Goal: Information Seeking & Learning: Learn about a topic

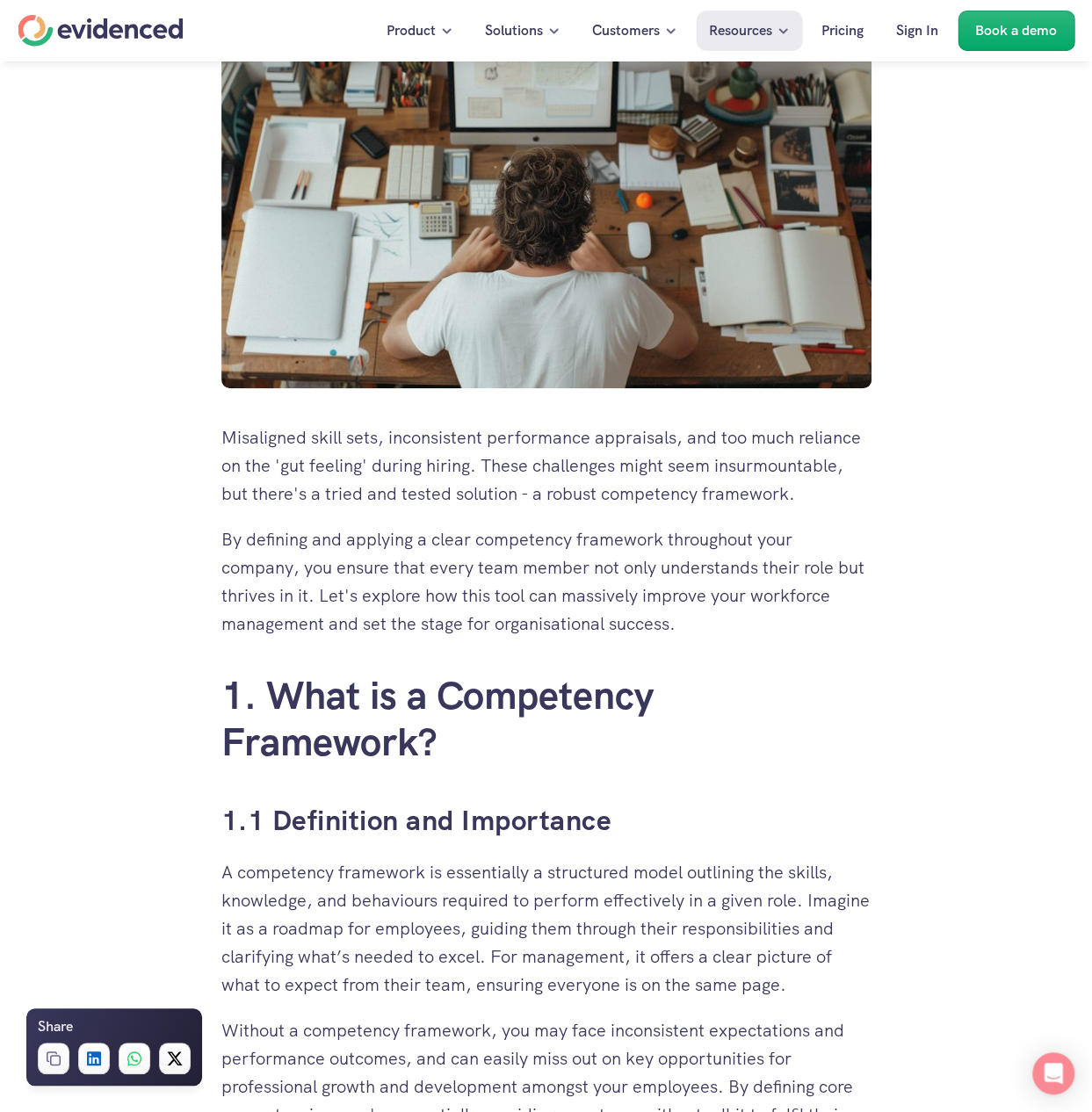
scroll to position [527, 0]
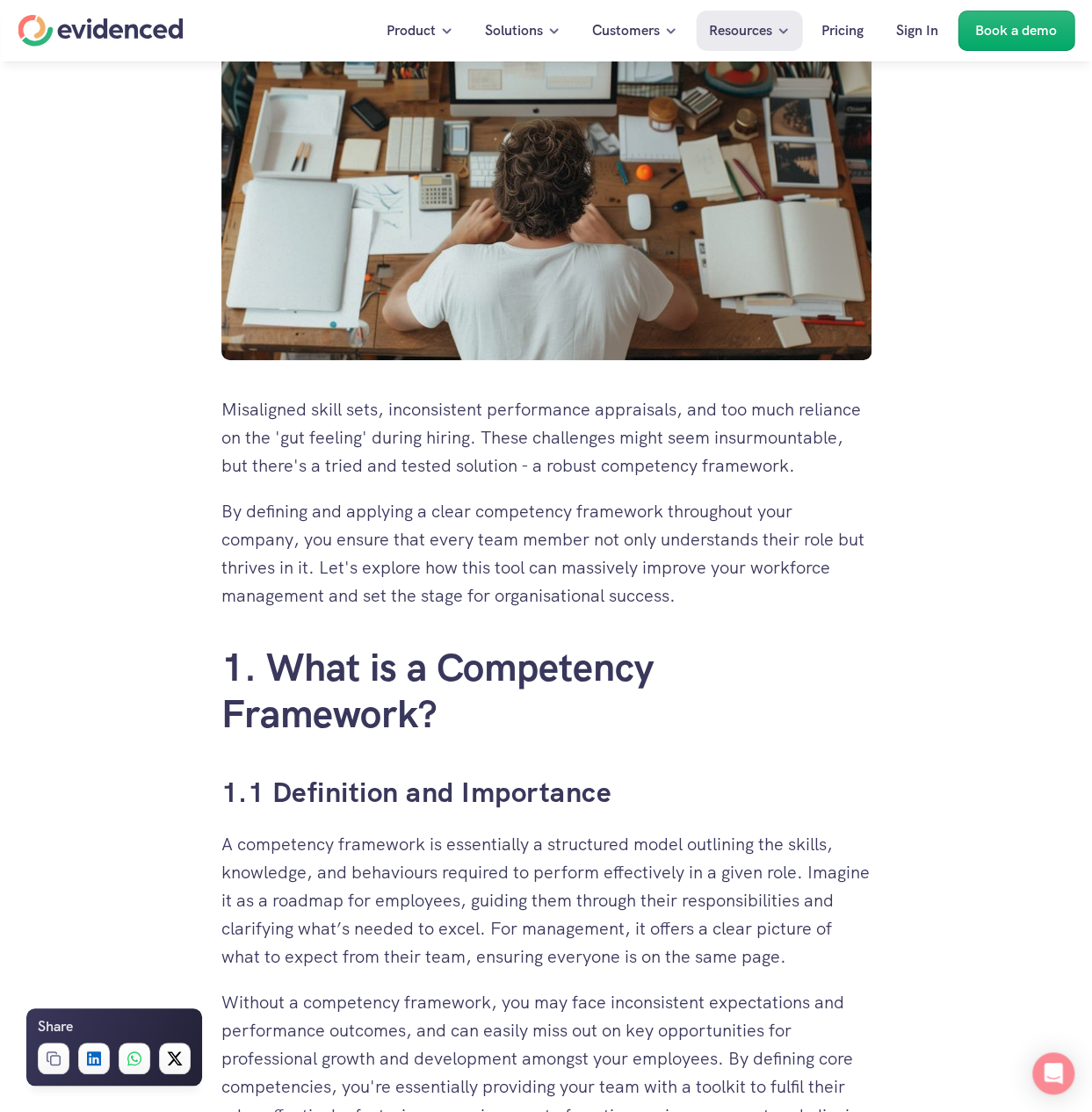
drag, startPoint x: 299, startPoint y: 517, endPoint x: 815, endPoint y: 558, distance: 517.6
click at [815, 558] on p "By defining and applying a clear competency framework throughout your company, …" at bounding box center [546, 552] width 650 height 112
click at [510, 588] on p "By defining and applying a clear competency framework throughout your company, …" at bounding box center [546, 552] width 650 height 112
drag, startPoint x: 267, startPoint y: 599, endPoint x: 638, endPoint y: 587, distance: 371.2
click at [635, 583] on p "By defining and applying a clear competency framework throughout your company, …" at bounding box center [546, 552] width 650 height 112
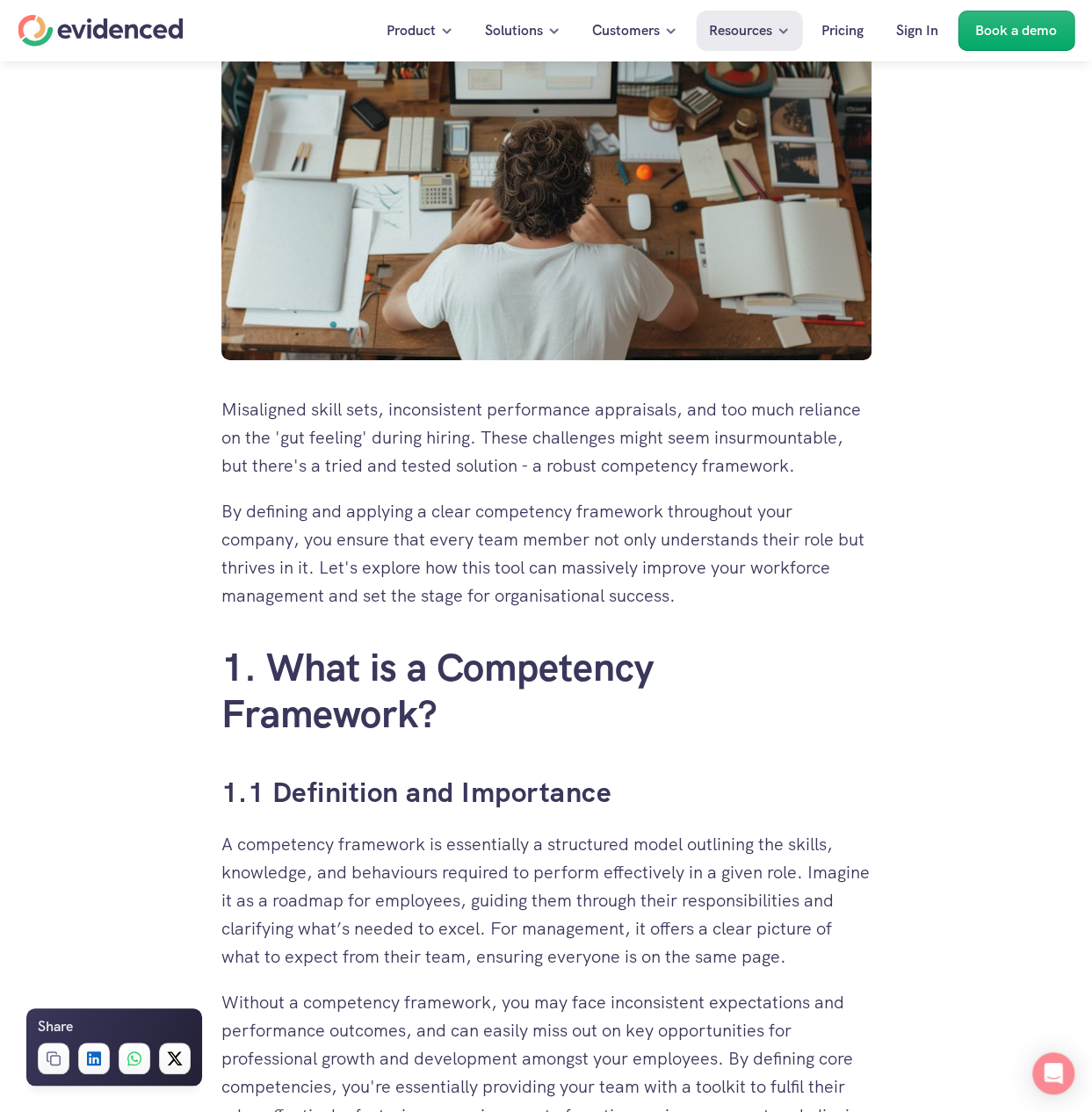
click at [640, 588] on p "By defining and applying a clear competency framework throughout your company, …" at bounding box center [546, 552] width 650 height 112
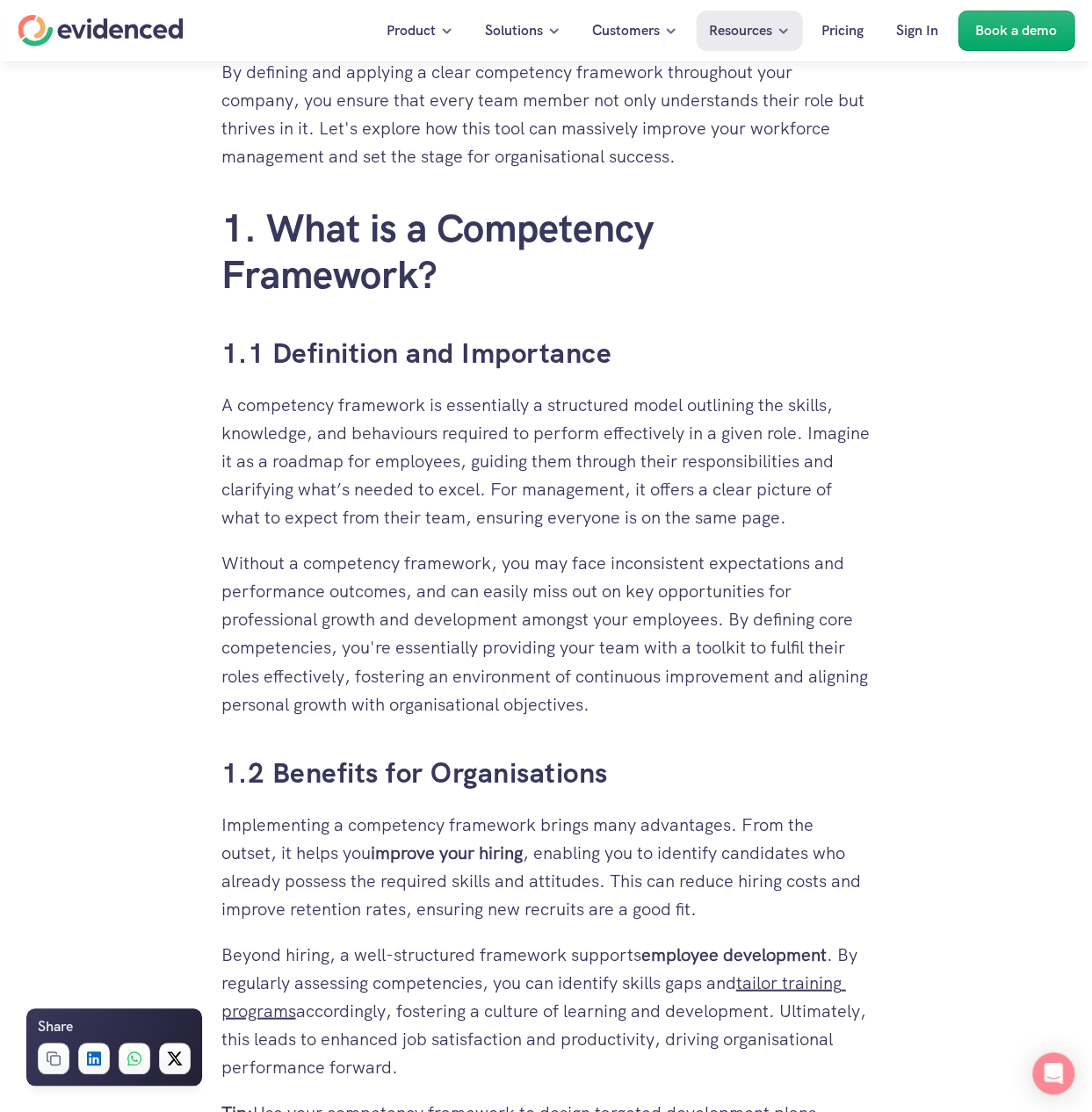
scroll to position [1054, 0]
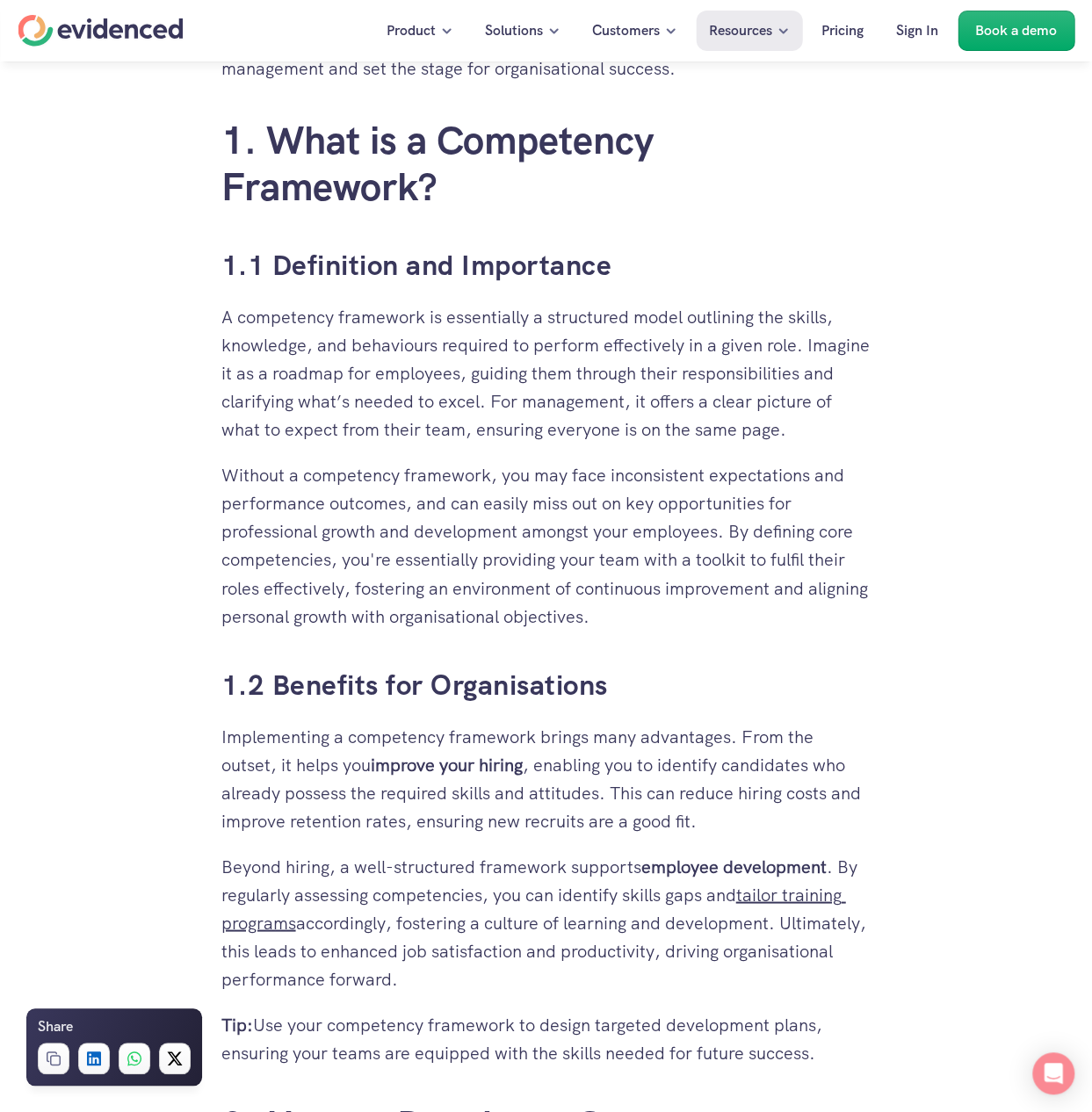
drag, startPoint x: 234, startPoint y: 346, endPoint x: 808, endPoint y: 335, distance: 574.1
click at [808, 335] on p "A competency framework is essentially a structured model outlining the skills, …" at bounding box center [546, 372] width 650 height 140
click at [657, 356] on p "A competency framework is essentially a structured model outlining the skills, …" at bounding box center [546, 372] width 650 height 140
drag, startPoint x: 396, startPoint y: 370, endPoint x: 425, endPoint y: 410, distance: 49.4
click at [548, 407] on p "A competency framework is essentially a structured model outlining the skills, …" at bounding box center [546, 372] width 650 height 140
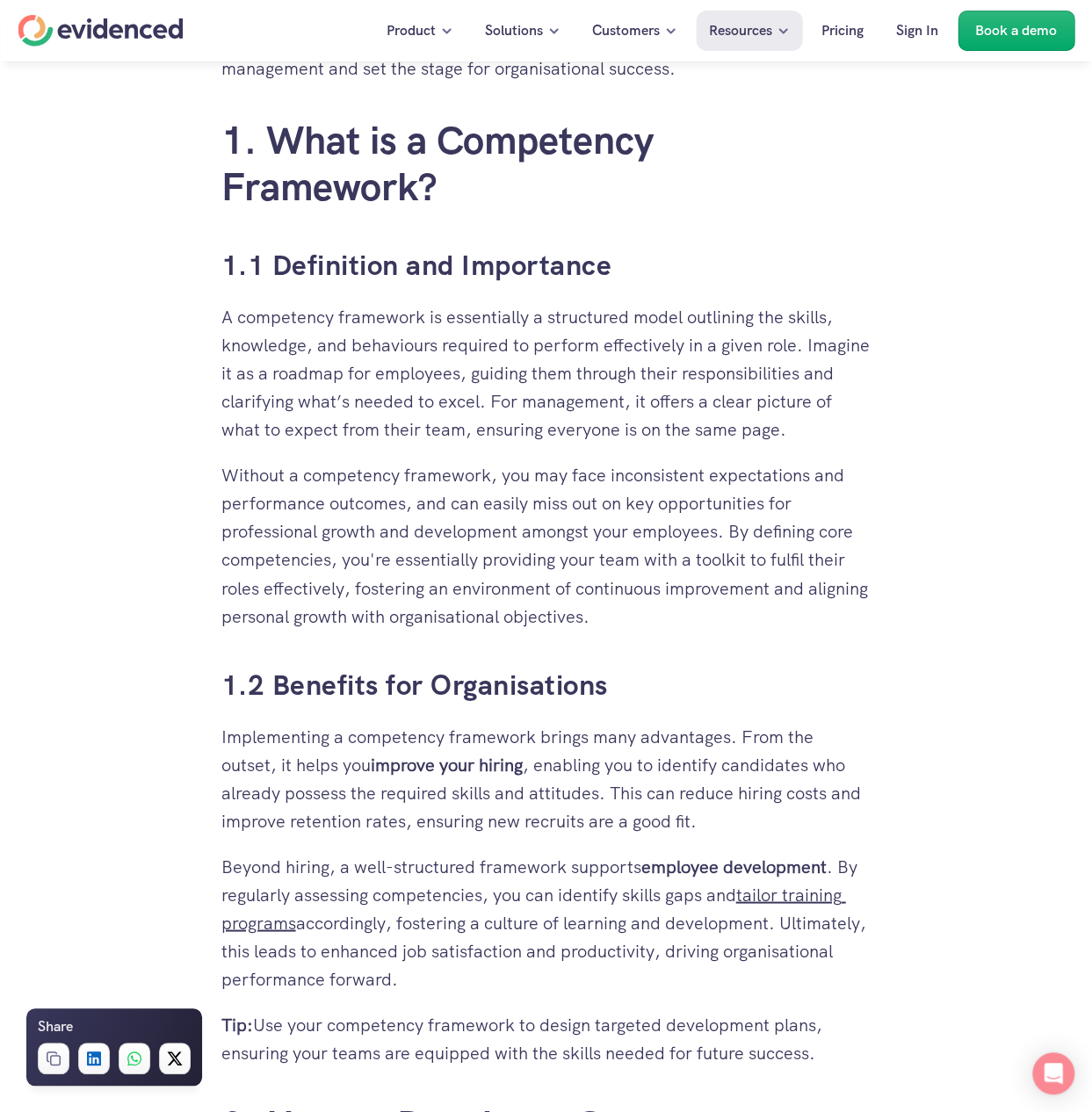
click at [383, 416] on p "A competency framework is essentially a structured model outlining the skills, …" at bounding box center [546, 372] width 650 height 140
drag, startPoint x: 683, startPoint y: 409, endPoint x: 870, endPoint y: 405, distance: 187.0
click at [858, 407] on p "A competency framework is essentially a structured model outlining the skills, …" at bounding box center [546, 372] width 650 height 140
click at [870, 405] on p "A competency framework is essentially a structured model outlining the skills, …" at bounding box center [546, 372] width 650 height 140
drag, startPoint x: 230, startPoint y: 431, endPoint x: 774, endPoint y: 438, distance: 544.0
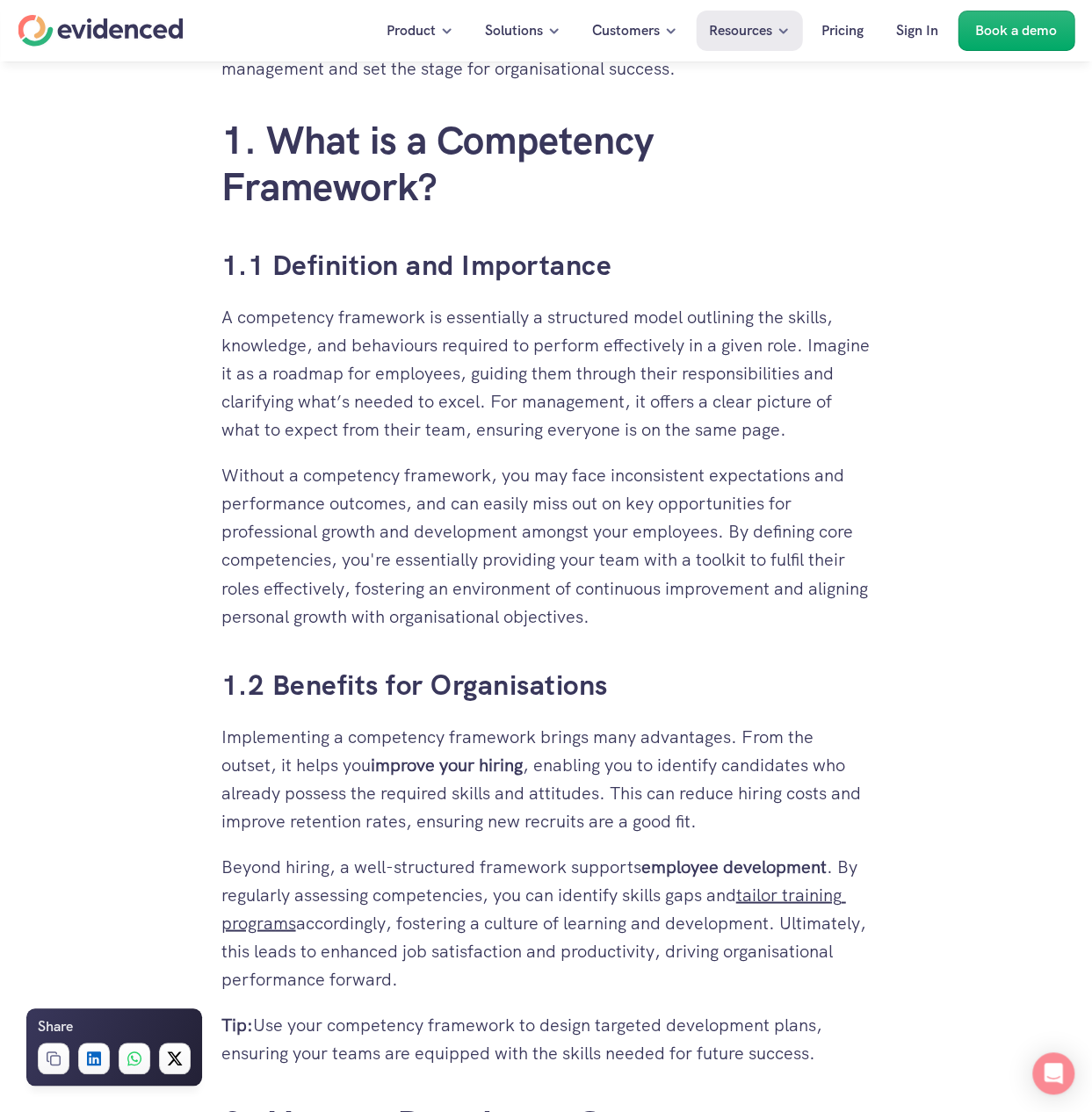
click at [774, 438] on p "A competency framework is essentially a structured model outlining the skills, …" at bounding box center [546, 372] width 650 height 140
drag, startPoint x: 278, startPoint y: 480, endPoint x: 810, endPoint y: 500, distance: 532.4
click at [810, 500] on p "Without a competency framework, you may face inconsistent expectations and perf…" at bounding box center [546, 546] width 650 height 169
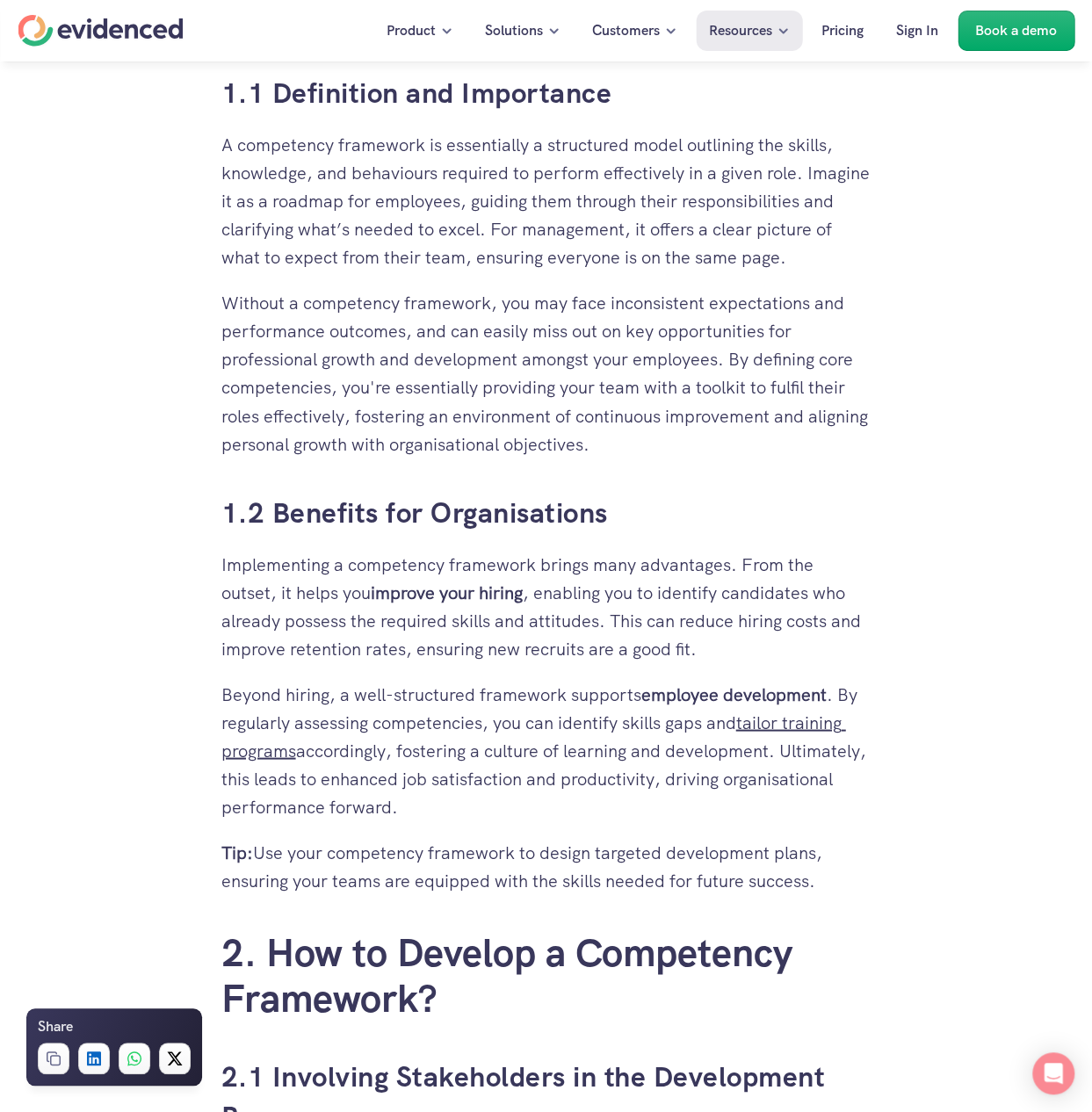
scroll to position [1230, 0]
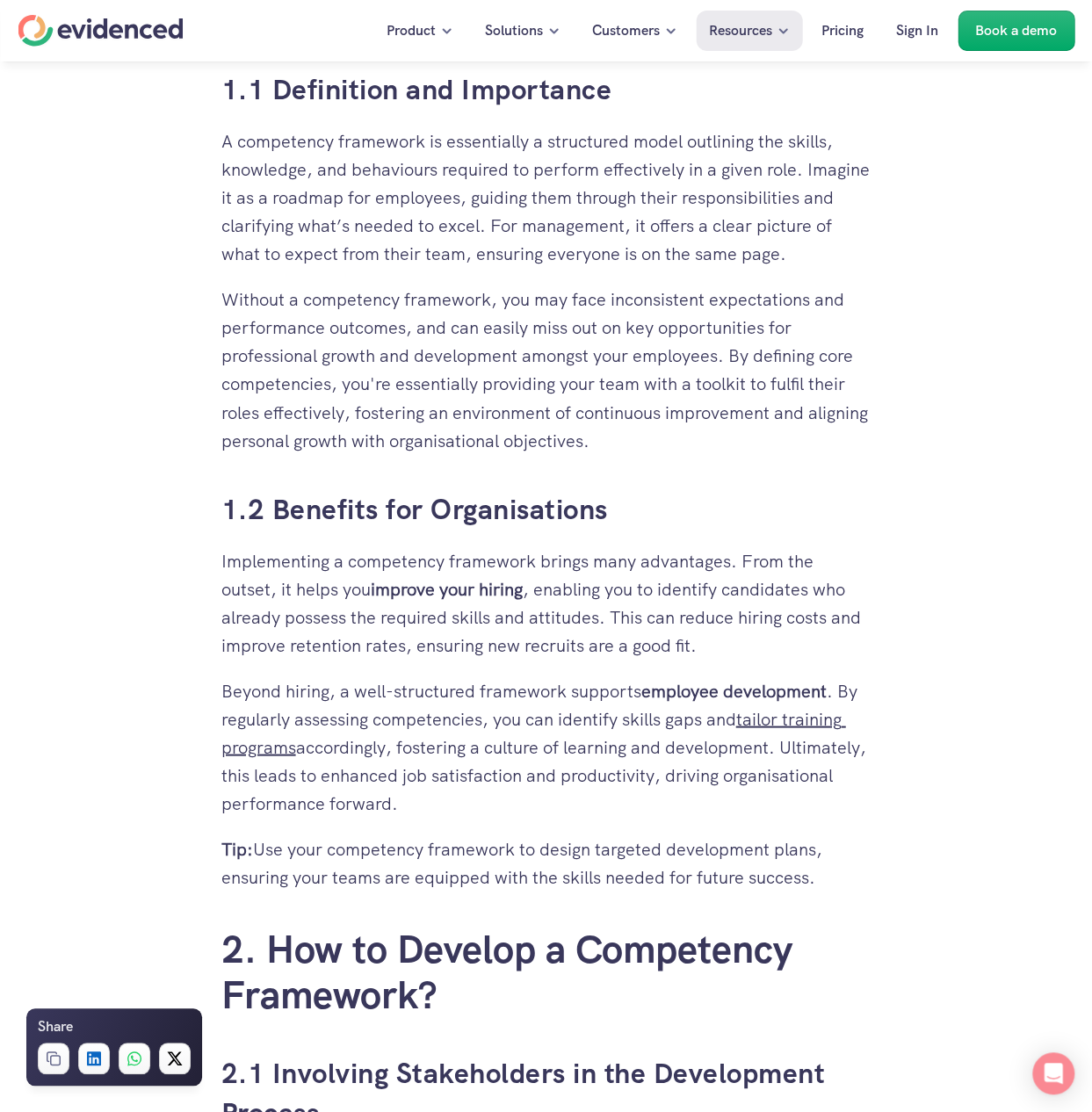
click at [546, 407] on p "Without a competency framework, you may face inconsistent expectations and perf…" at bounding box center [546, 369] width 650 height 169
drag, startPoint x: 300, startPoint y: 298, endPoint x: 579, endPoint y: 413, distance: 301.8
click at [579, 413] on p "Without a competency framework, you may face inconsistent expectations and perf…" at bounding box center [546, 369] width 650 height 169
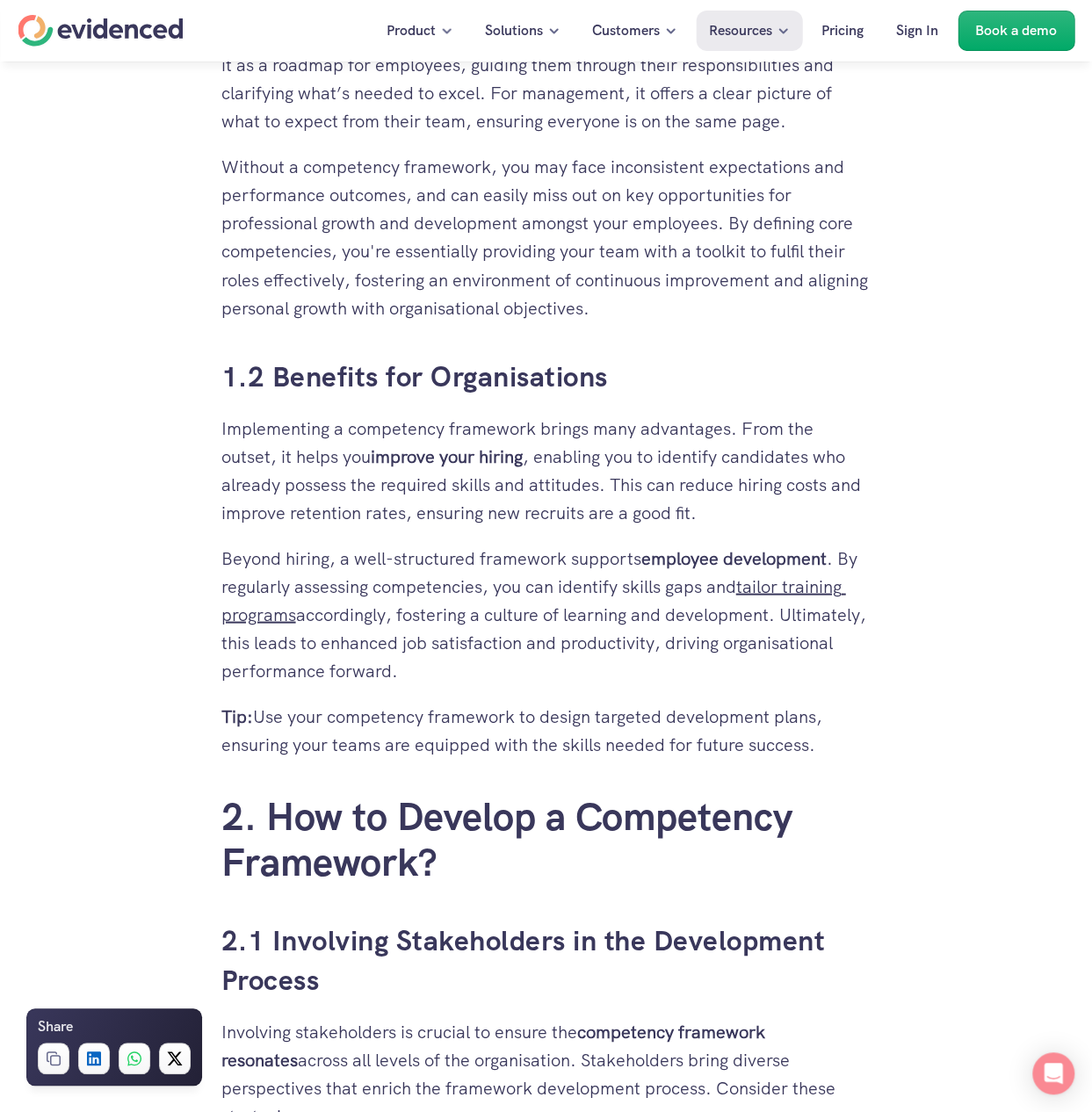
scroll to position [1405, 0]
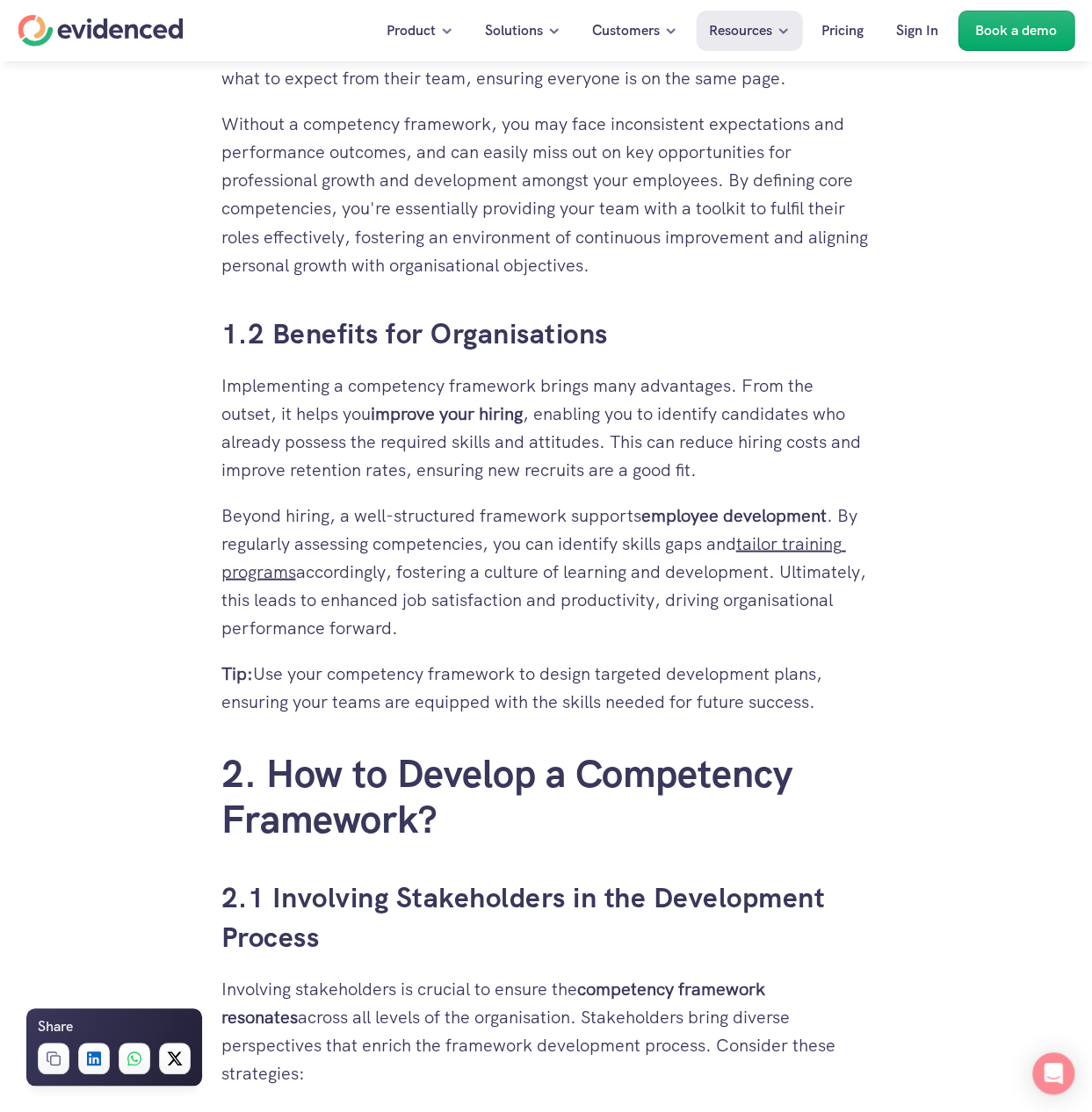
drag, startPoint x: 266, startPoint y: 599, endPoint x: 810, endPoint y: 591, distance: 544.1
click at [810, 591] on p "Beyond hiring, a well-structured framework supports employee development . By r…" at bounding box center [546, 570] width 650 height 140
click at [317, 633] on p "Beyond hiring, a well-structured framework supports employee development . By r…" at bounding box center [546, 570] width 650 height 140
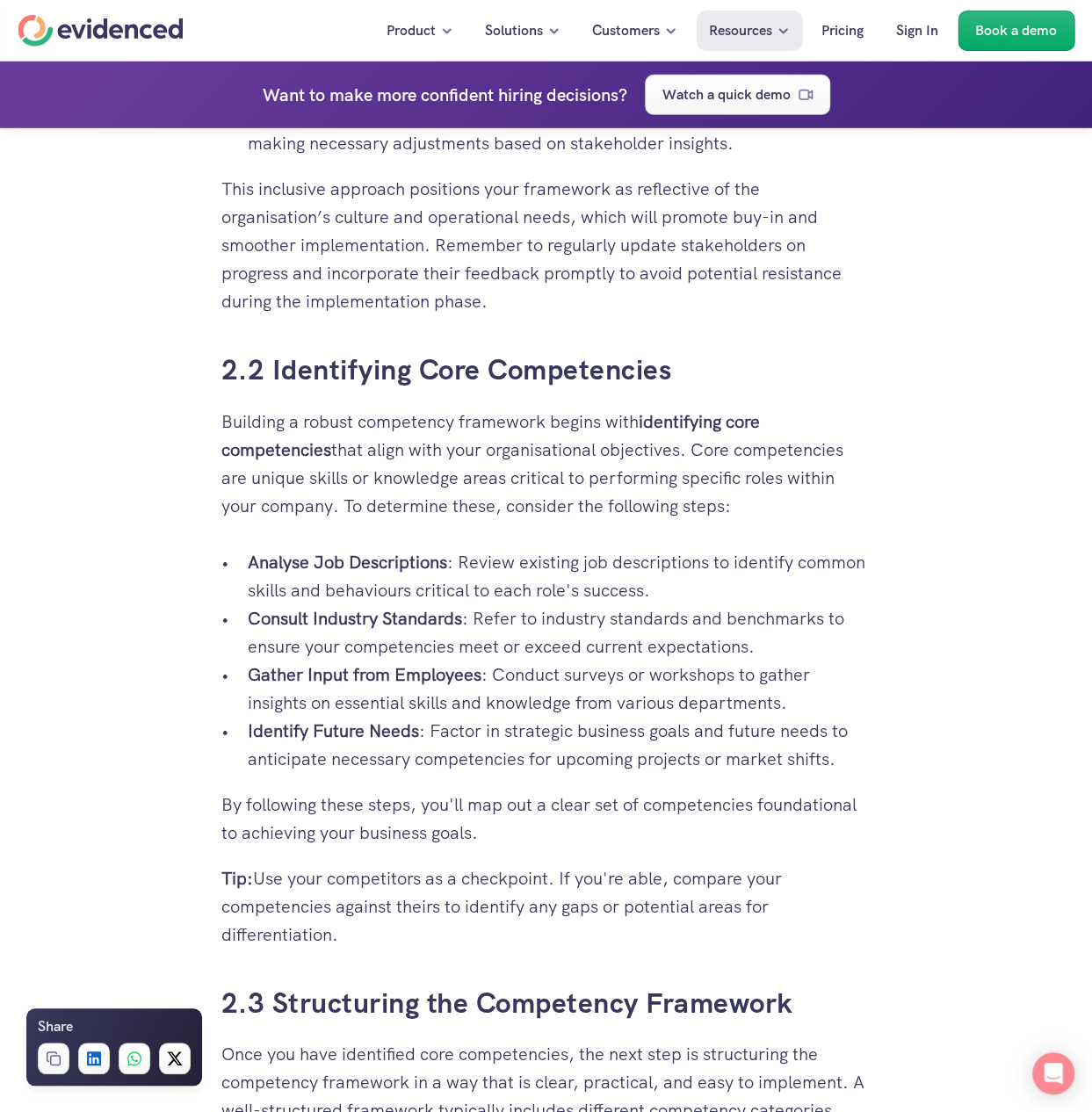
scroll to position [2547, 0]
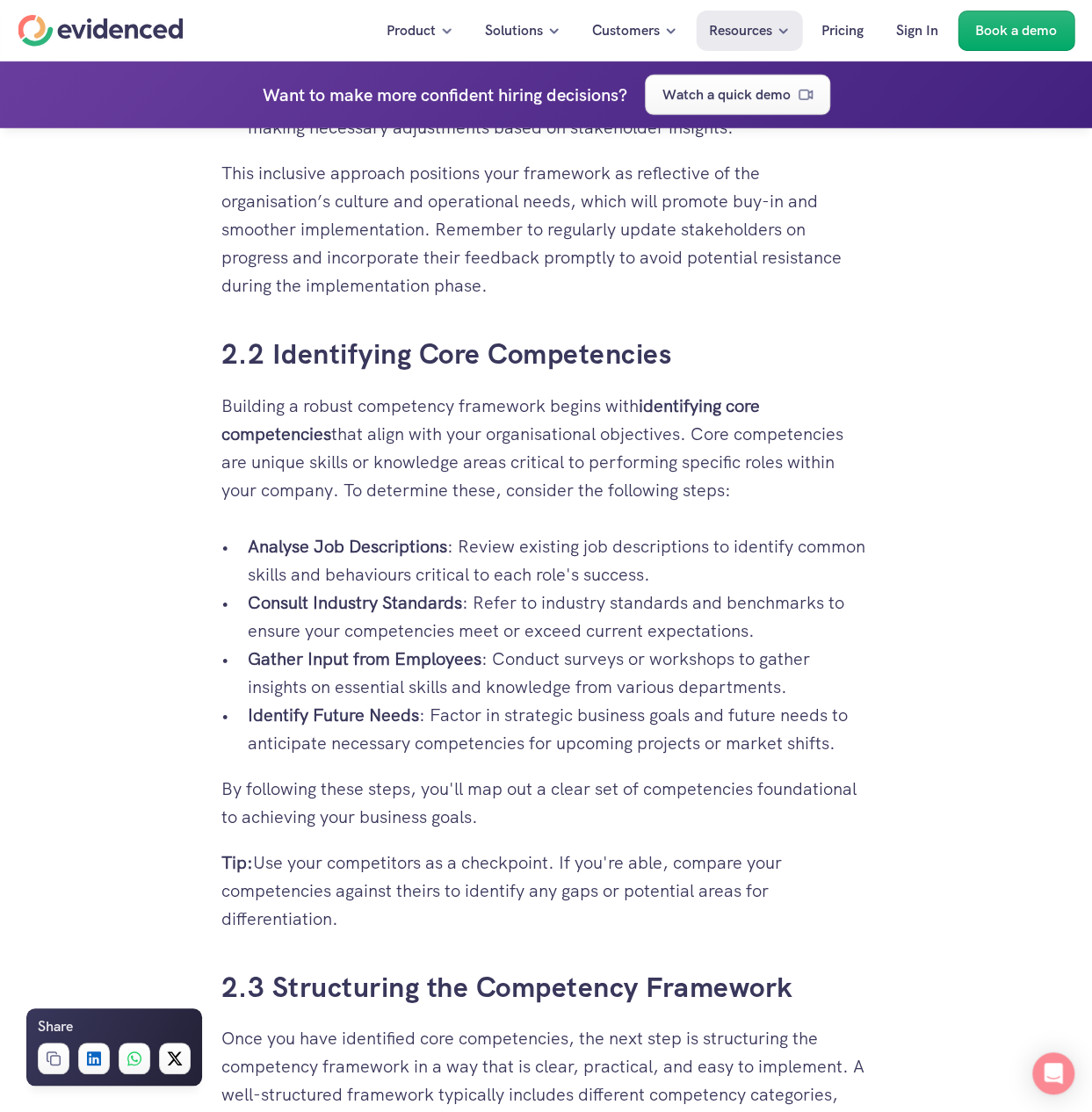
drag, startPoint x: 370, startPoint y: 405, endPoint x: 719, endPoint y: 464, distance: 354.0
click at [719, 464] on p "Building a robust competency framework begins with identifying core competencie…" at bounding box center [546, 447] width 650 height 112
drag, startPoint x: 786, startPoint y: 570, endPoint x: 853, endPoint y: 574, distance: 67.1
click at [853, 588] on p "Consult Industry Standards : Refer to industry standards and benchmarks to ensu…" at bounding box center [560, 616] width 624 height 57
click at [640, 588] on p "Consult Industry Standards : Refer to industry standards and benchmarks to ensu…" at bounding box center [560, 616] width 624 height 57
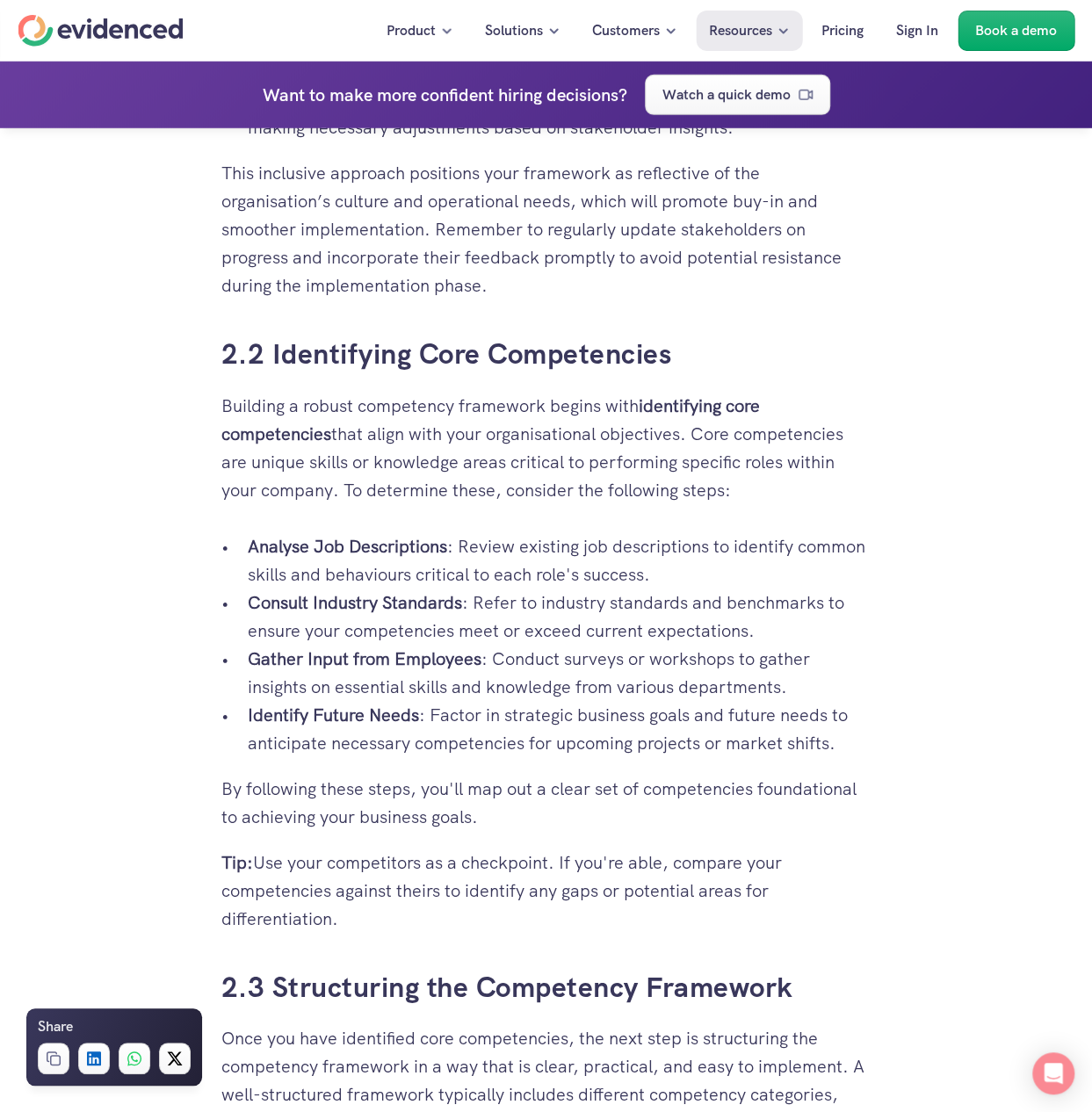
drag, startPoint x: 327, startPoint y: 601, endPoint x: 711, endPoint y: 601, distance: 384.0
click at [711, 601] on p "Consult Industry Standards : Refer to industry standards and benchmarks to ensu…" at bounding box center [560, 616] width 624 height 57
click at [722, 601] on p "Consult Industry Standards : Refer to industry standards and benchmarks to ensu…" at bounding box center [560, 616] width 624 height 57
drag, startPoint x: 504, startPoint y: 630, endPoint x: 739, endPoint y: 653, distance: 236.1
click at [739, 653] on p "Gather Input from Employees : Conduct surveys or workshops to gather insights o…" at bounding box center [560, 672] width 624 height 57
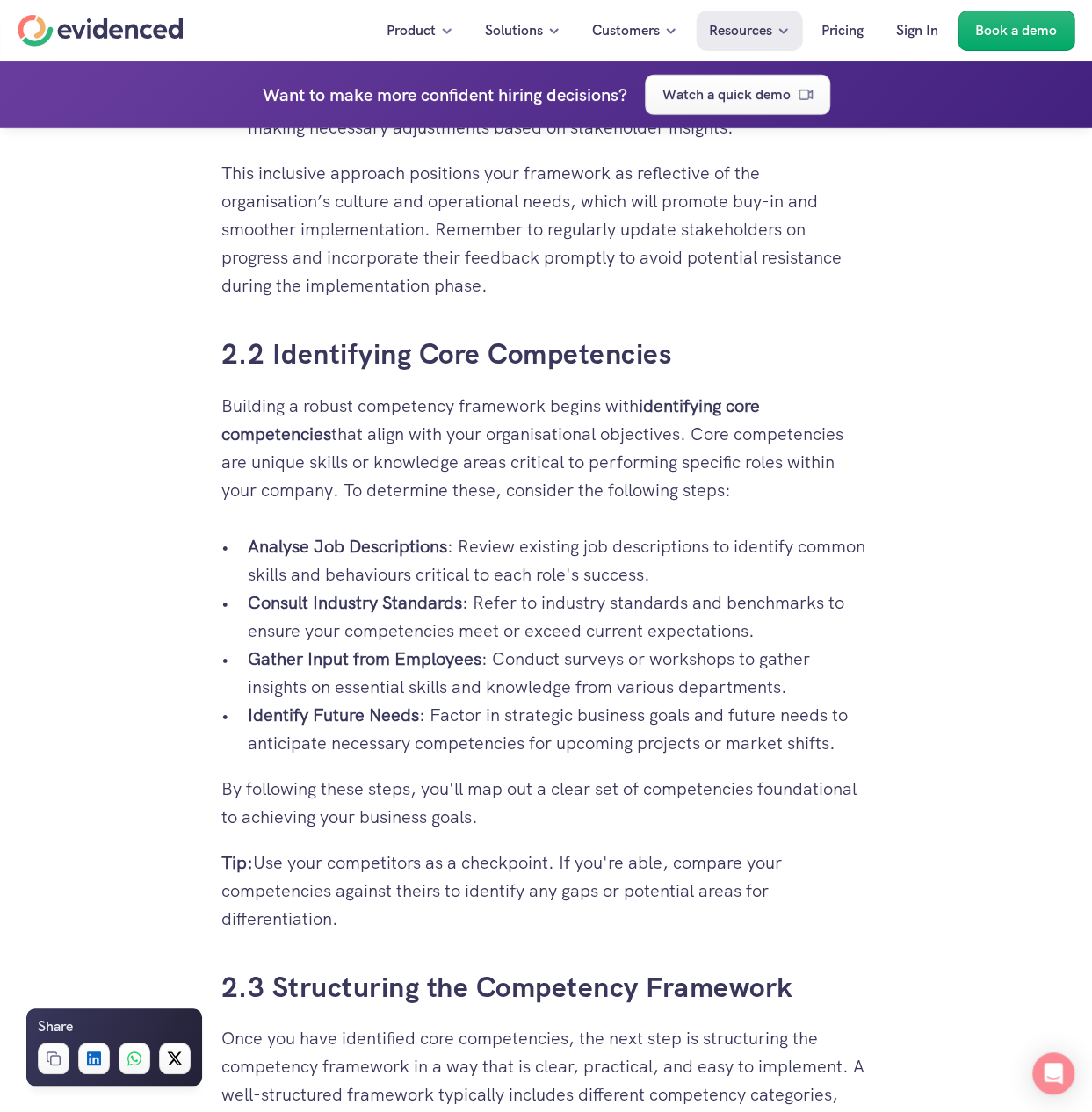
click at [523, 702] on p "Identify Future Needs : Factor in strategic business goals and future needs to …" at bounding box center [560, 729] width 624 height 57
drag, startPoint x: 450, startPoint y: 682, endPoint x: 781, endPoint y: 717, distance: 332.8
click at [781, 717] on p "Identify Future Needs : Factor in strategic business goals and future needs to …" at bounding box center [560, 729] width 624 height 57
drag, startPoint x: 221, startPoint y: 765, endPoint x: 833, endPoint y: 750, distance: 612.2
click at [833, 774] on p "By following these steps, you'll map out a clear set of competencies foundation…" at bounding box center [546, 802] width 650 height 57
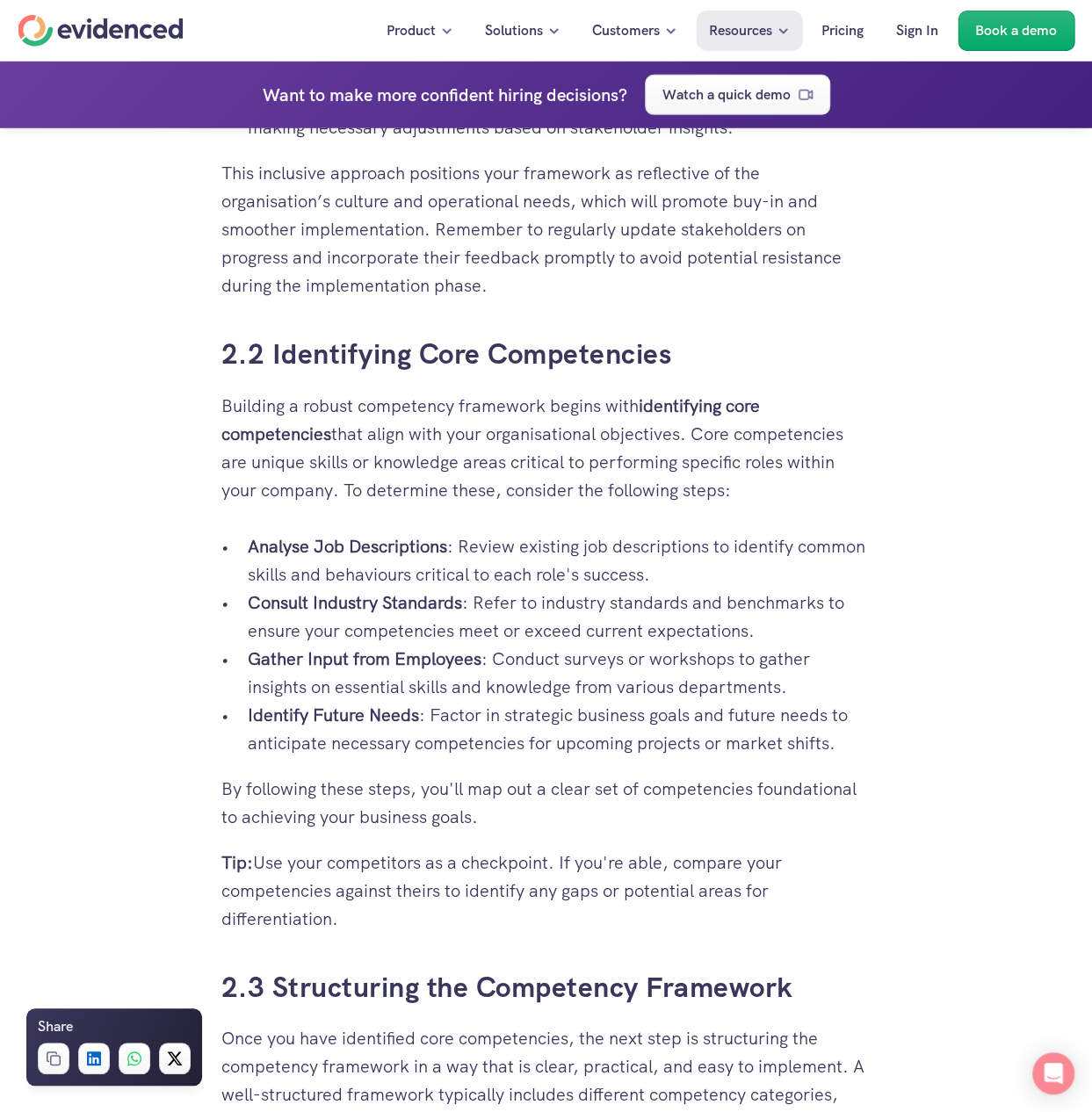
click at [272, 783] on p "By following these steps, you'll map out a clear set of competencies foundation…" at bounding box center [546, 802] width 650 height 57
drag, startPoint x: 274, startPoint y: 837, endPoint x: 720, endPoint y: 853, distance: 446.3
click at [720, 853] on p "Tip: Use your competitors as a checkpoint. If you're able, compare your compete…" at bounding box center [546, 890] width 650 height 84
click at [743, 858] on p "Tip: Use your competitors as a checkpoint. If you're able, compare your compete…" at bounding box center [546, 890] width 650 height 84
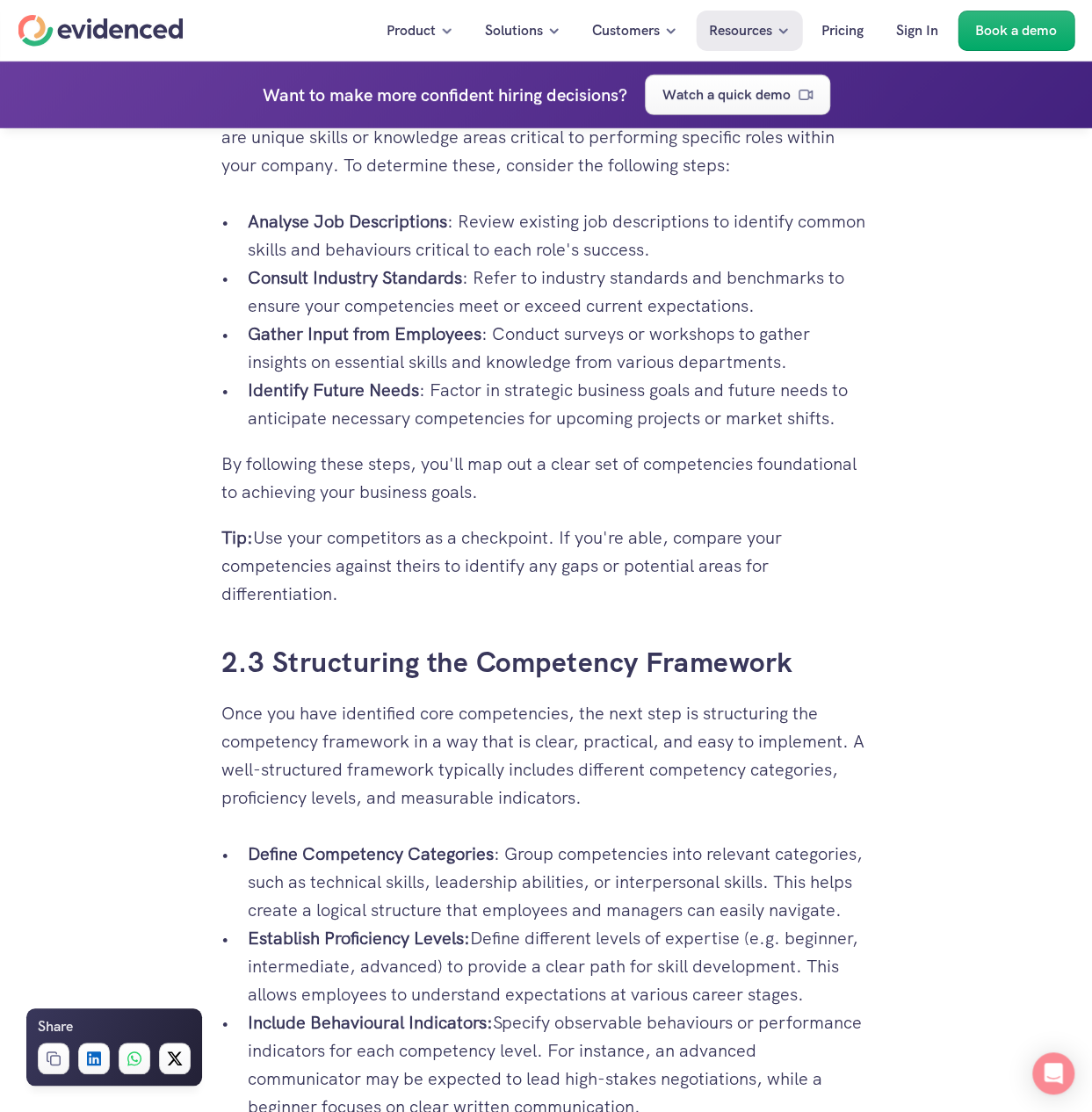
scroll to position [2898, 0]
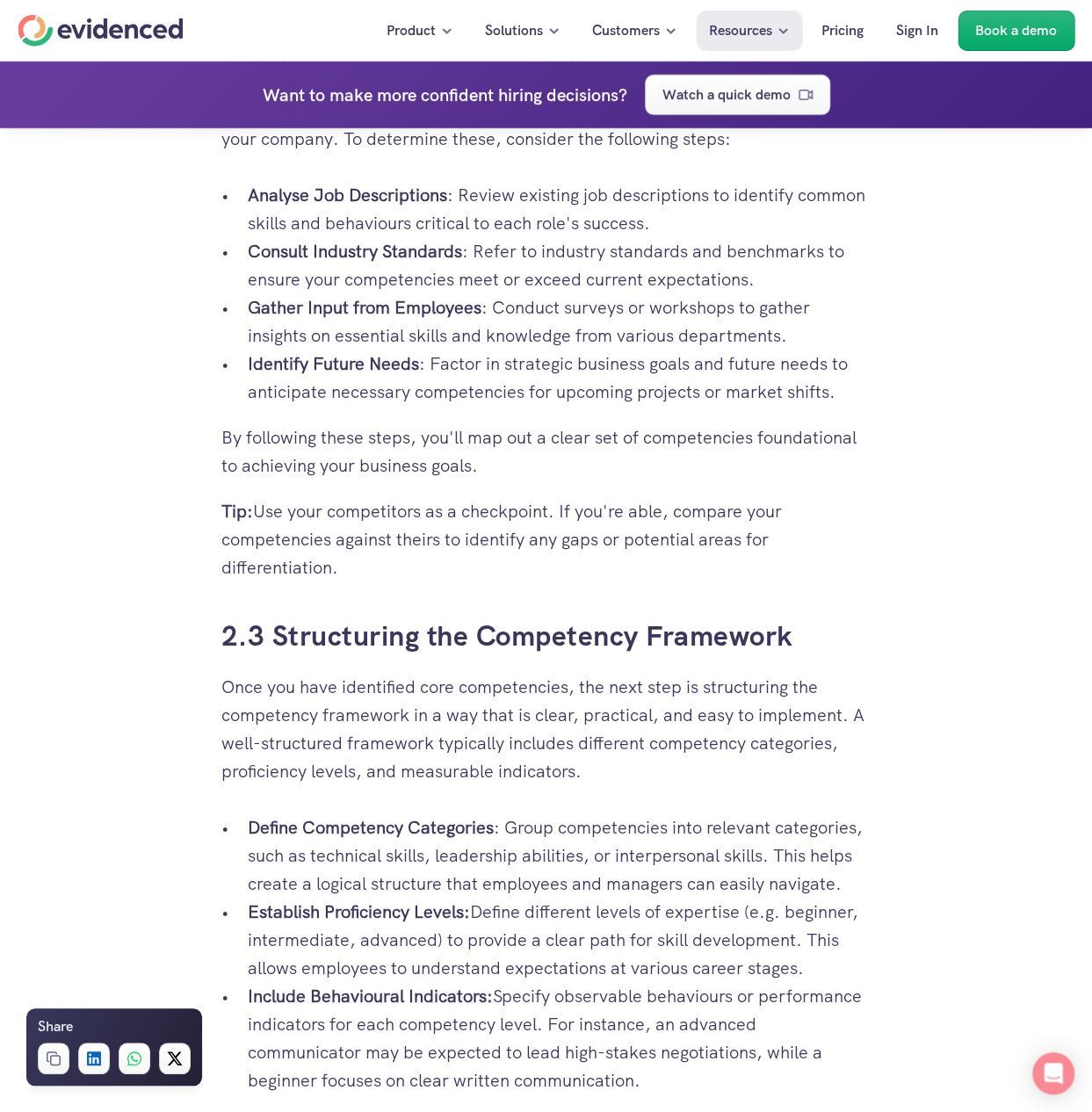
click at [337, 686] on p "Once you have identified core competencies, the next step is structuring the co…" at bounding box center [546, 729] width 650 height 112
drag, startPoint x: 693, startPoint y: 686, endPoint x: 715, endPoint y: 690, distance: 22.4
click at [715, 690] on p "Once you have identified core competencies, the next step is structuring the co…" at bounding box center [546, 729] width 650 height 112
drag, startPoint x: 387, startPoint y: 716, endPoint x: 839, endPoint y: 721, distance: 452.0
click at [839, 721] on p "Once you have identified core competencies, the next step is structuring the co…" at bounding box center [546, 729] width 650 height 112
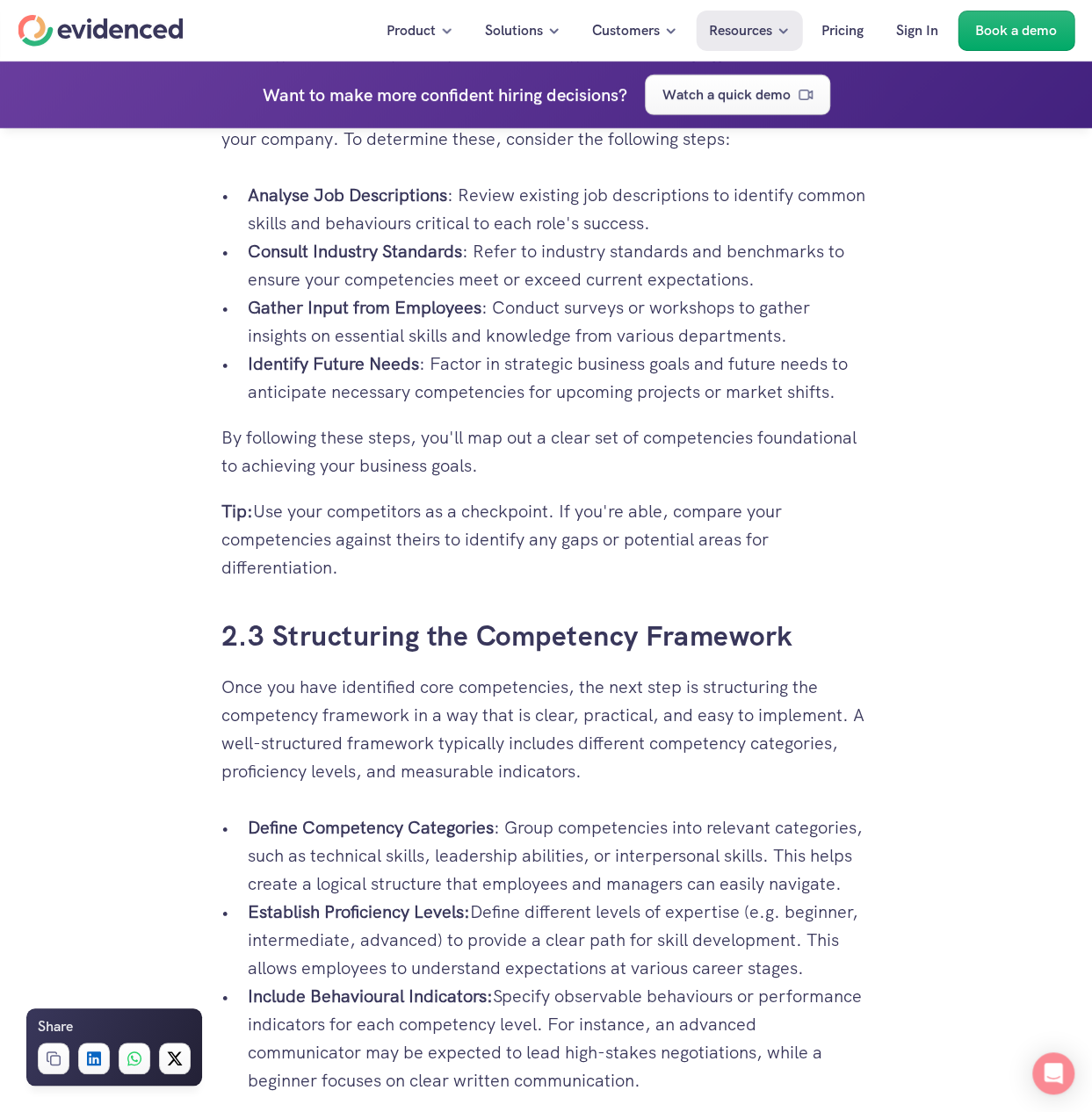
drag, startPoint x: 248, startPoint y: 744, endPoint x: 545, endPoint y: 742, distance: 297.0
click at [539, 743] on p "Once you have identified core competencies, the next step is structuring the co…" at bounding box center [546, 729] width 650 height 112
click at [562, 742] on p "Once you have identified core competencies, the next step is structuring the co…" at bounding box center [546, 729] width 650 height 112
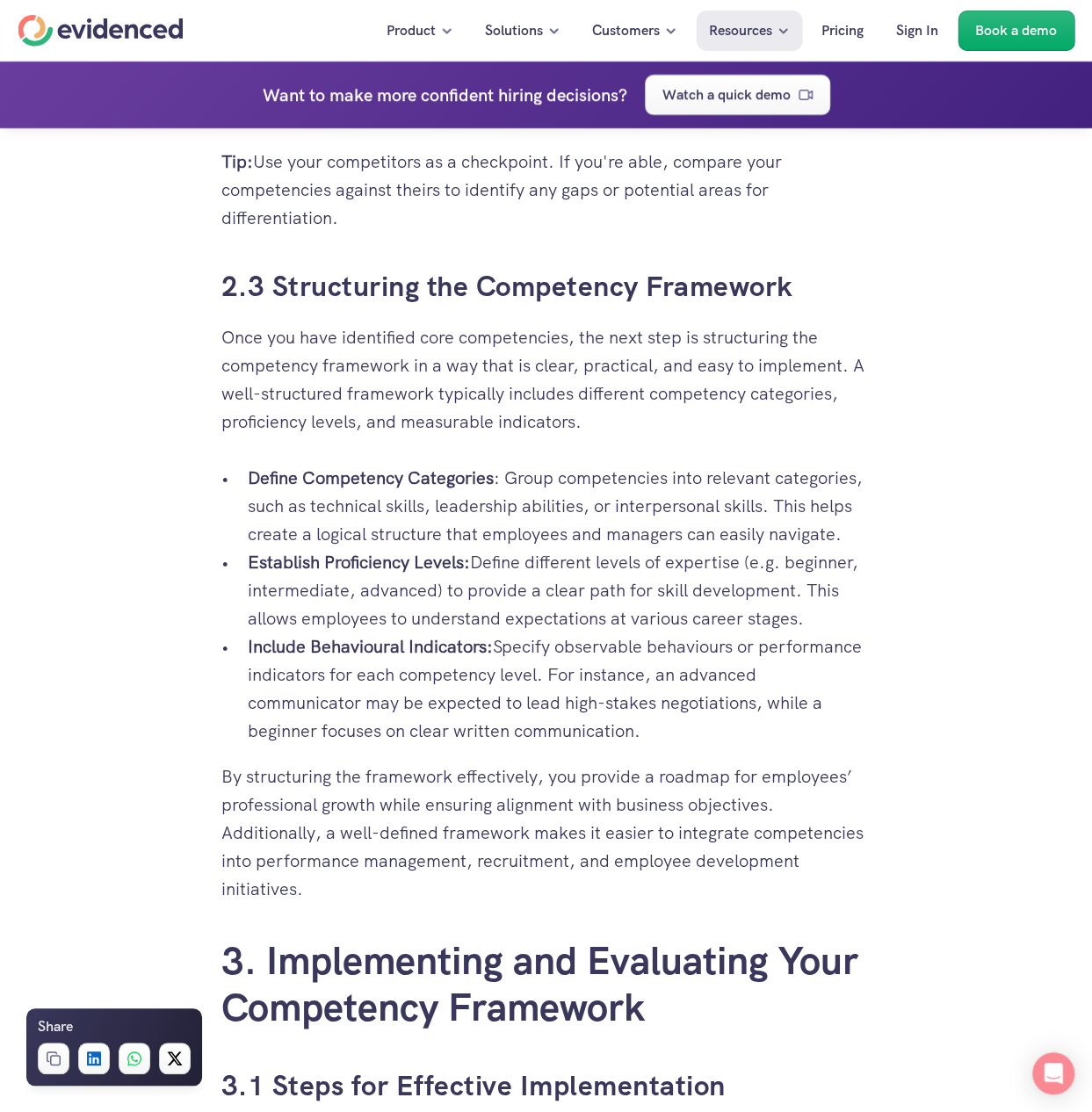
scroll to position [3250, 0]
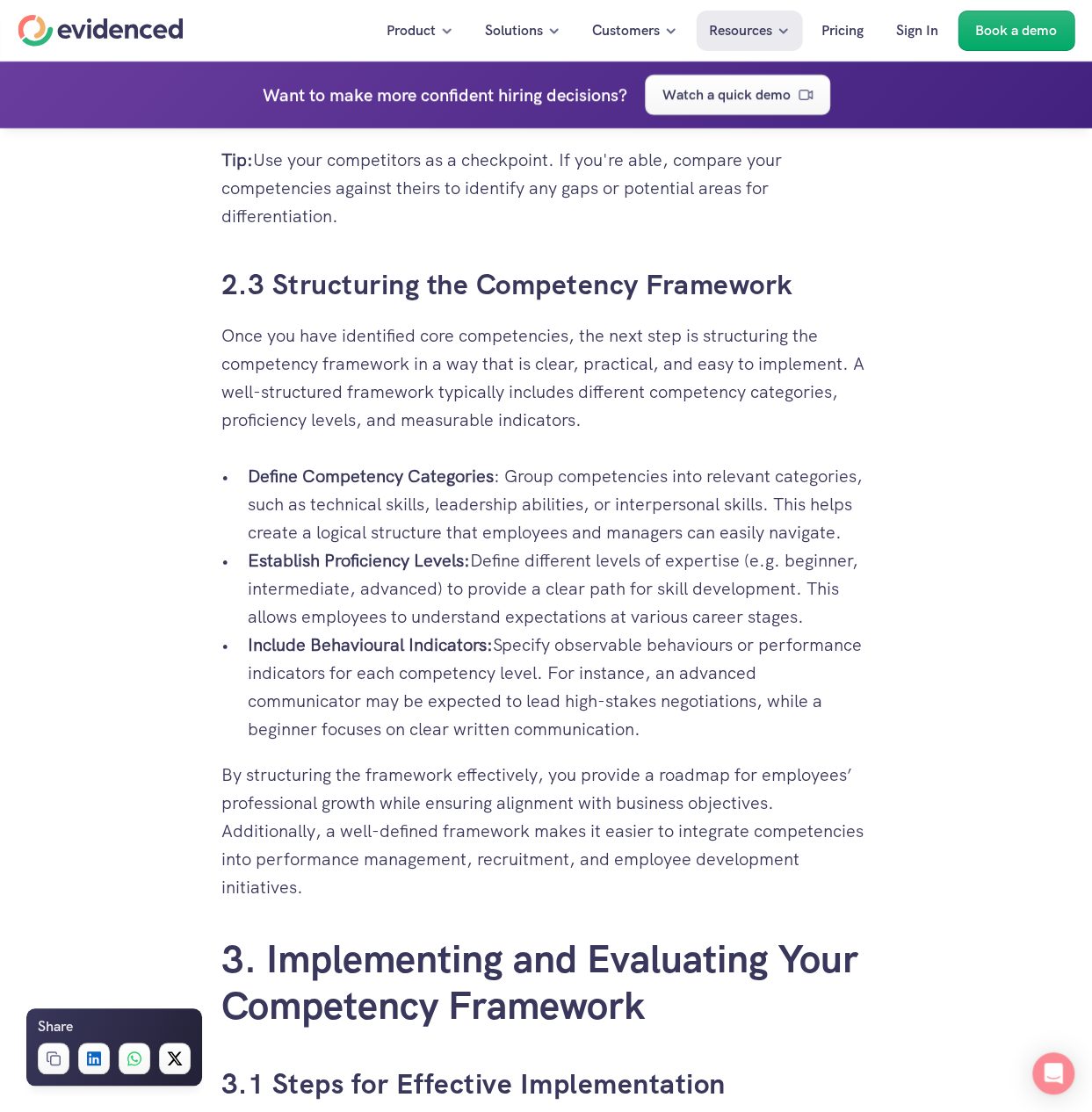
click at [563, 462] on p "Define Competency Categories : Group competencies into relevant categories, suc…" at bounding box center [560, 504] width 624 height 84
drag, startPoint x: 422, startPoint y: 303, endPoint x: 817, endPoint y: 331, distance: 396.0
click at [817, 331] on p "Once you have identified core competencies, the next step is structuring the co…" at bounding box center [546, 377] width 650 height 112
click at [274, 359] on p "Once you have identified core competencies, the next step is structuring the co…" at bounding box center [546, 377] width 650 height 112
drag, startPoint x: 269, startPoint y: 368, endPoint x: 693, endPoint y: 363, distance: 424.0
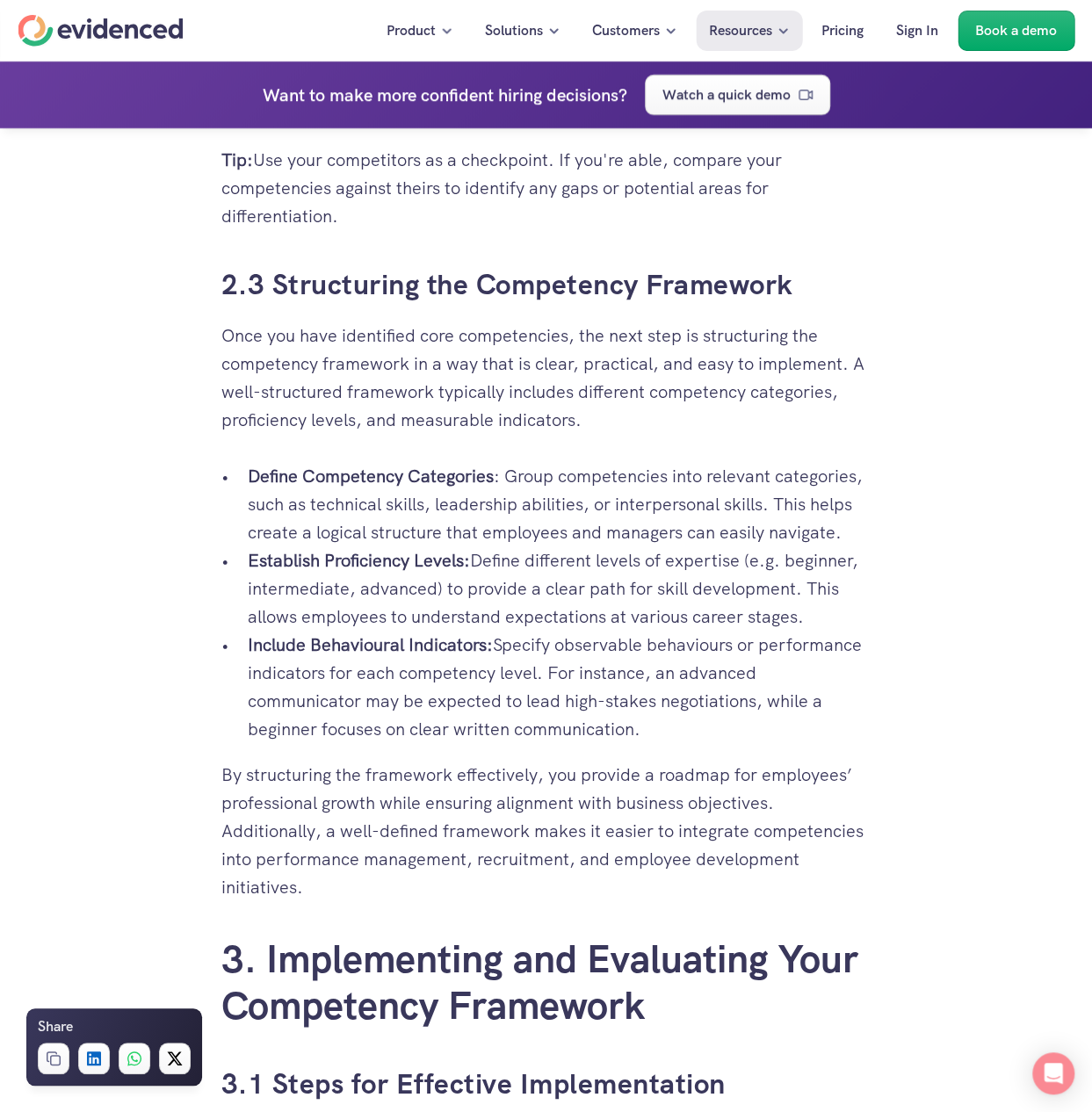
click at [693, 363] on p "Once you have identified core competencies, the next step is structuring the co…" at bounding box center [546, 377] width 650 height 112
click at [772, 354] on p "Once you have identified core competencies, the next step is structuring the co…" at bounding box center [546, 377] width 650 height 112
drag, startPoint x: 266, startPoint y: 385, endPoint x: 543, endPoint y: 383, distance: 277.0
click at [543, 383] on p "Once you have identified core competencies, the next step is structuring the co…" at bounding box center [546, 377] width 650 height 112
click at [267, 482] on p "Define Competency Categories : Group competencies into relevant categories, suc…" at bounding box center [560, 504] width 624 height 84
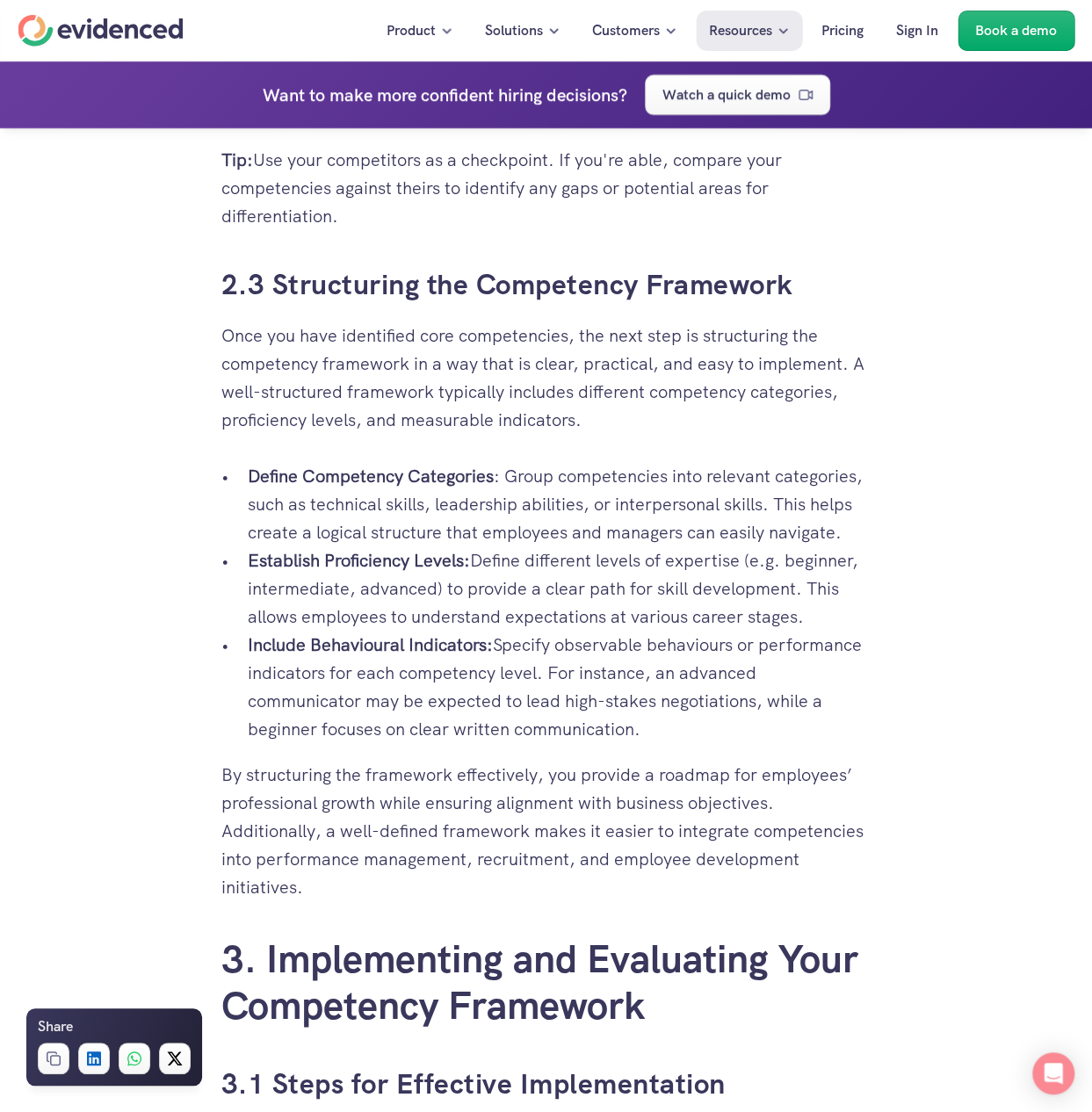
click at [816, 321] on p "Once you have identified core competencies, the next step is structuring the co…" at bounding box center [546, 377] width 650 height 112
click at [812, 321] on p "Once you have identified core competencies, the next step is structuring the co…" at bounding box center [546, 377] width 650 height 112
drag, startPoint x: 250, startPoint y: 343, endPoint x: 838, endPoint y: 334, distance: 588.1
click at [838, 334] on p "Once you have identified core competencies, the next step is structuring the co…" at bounding box center [546, 377] width 650 height 112
drag, startPoint x: 286, startPoint y: 367, endPoint x: 838, endPoint y: 368, distance: 552.0
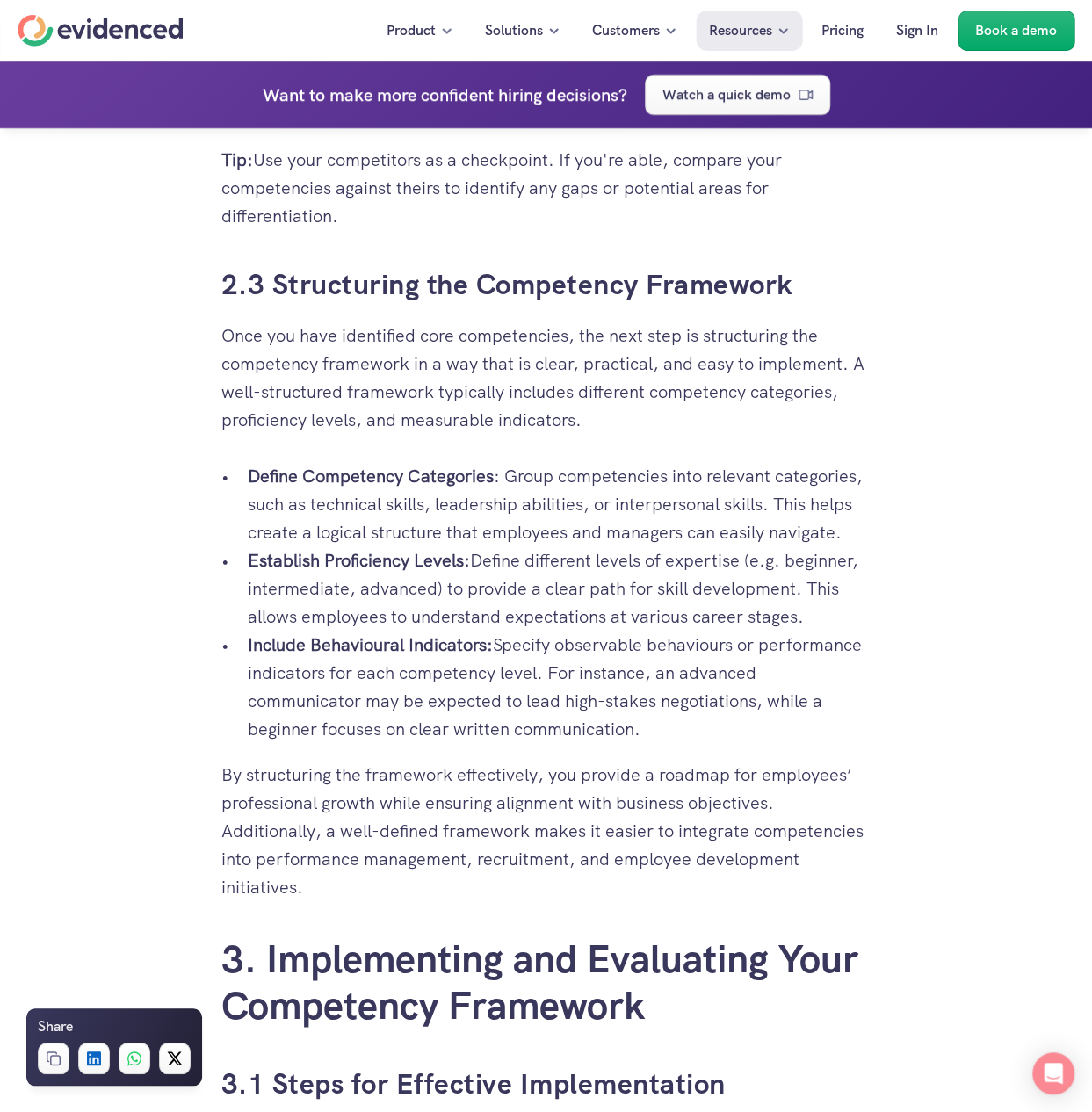
click at [838, 368] on p "Once you have identified core competencies, the next step is structuring the co…" at bounding box center [546, 377] width 650 height 112
click at [292, 392] on p "Once you have identified core competencies, the next step is structuring the co…" at bounding box center [546, 377] width 650 height 112
click at [561, 389] on p "Once you have identified core competencies, the next step is structuring the co…" at bounding box center [546, 377] width 650 height 112
drag, startPoint x: 258, startPoint y: 449, endPoint x: 868, endPoint y: 447, distance: 610.0
click at [868, 462] on p "Define Competency Categories : Group competencies into relevant categories, suc…" at bounding box center [560, 504] width 624 height 84
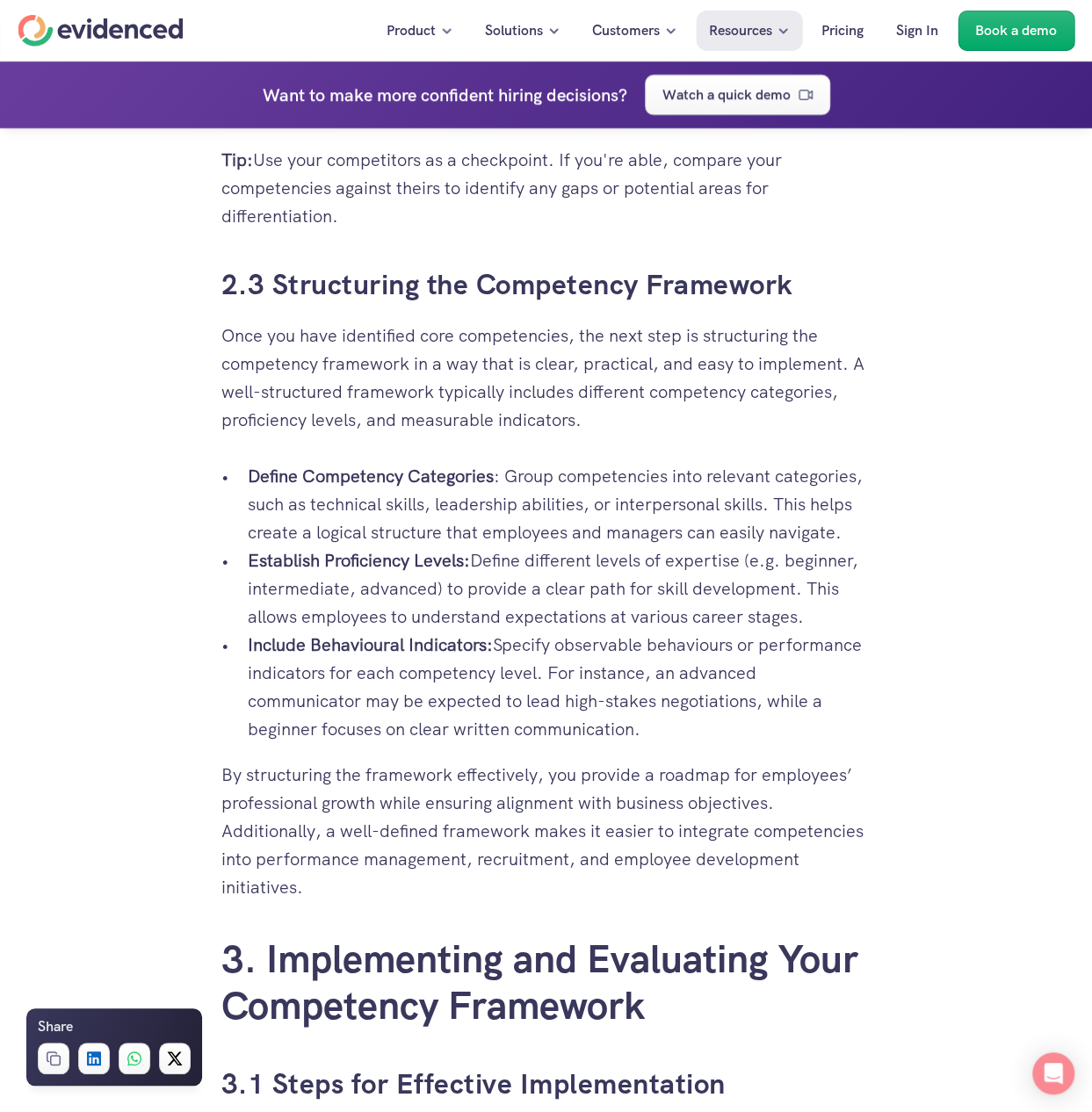
drag, startPoint x: 264, startPoint y: 311, endPoint x: 823, endPoint y: 317, distance: 559.0
click at [823, 321] on p "Once you have identified core competencies, the next step is structuring the co…" at bounding box center [546, 377] width 650 height 112
drag, startPoint x: 555, startPoint y: 345, endPoint x: 846, endPoint y: 338, distance: 291.1
click at [846, 338] on p "Once you have identified core competencies, the next step is structuring the co…" at bounding box center [546, 377] width 650 height 112
click at [854, 338] on p "Once you have identified core competencies, the next step is structuring the co…" at bounding box center [546, 377] width 650 height 112
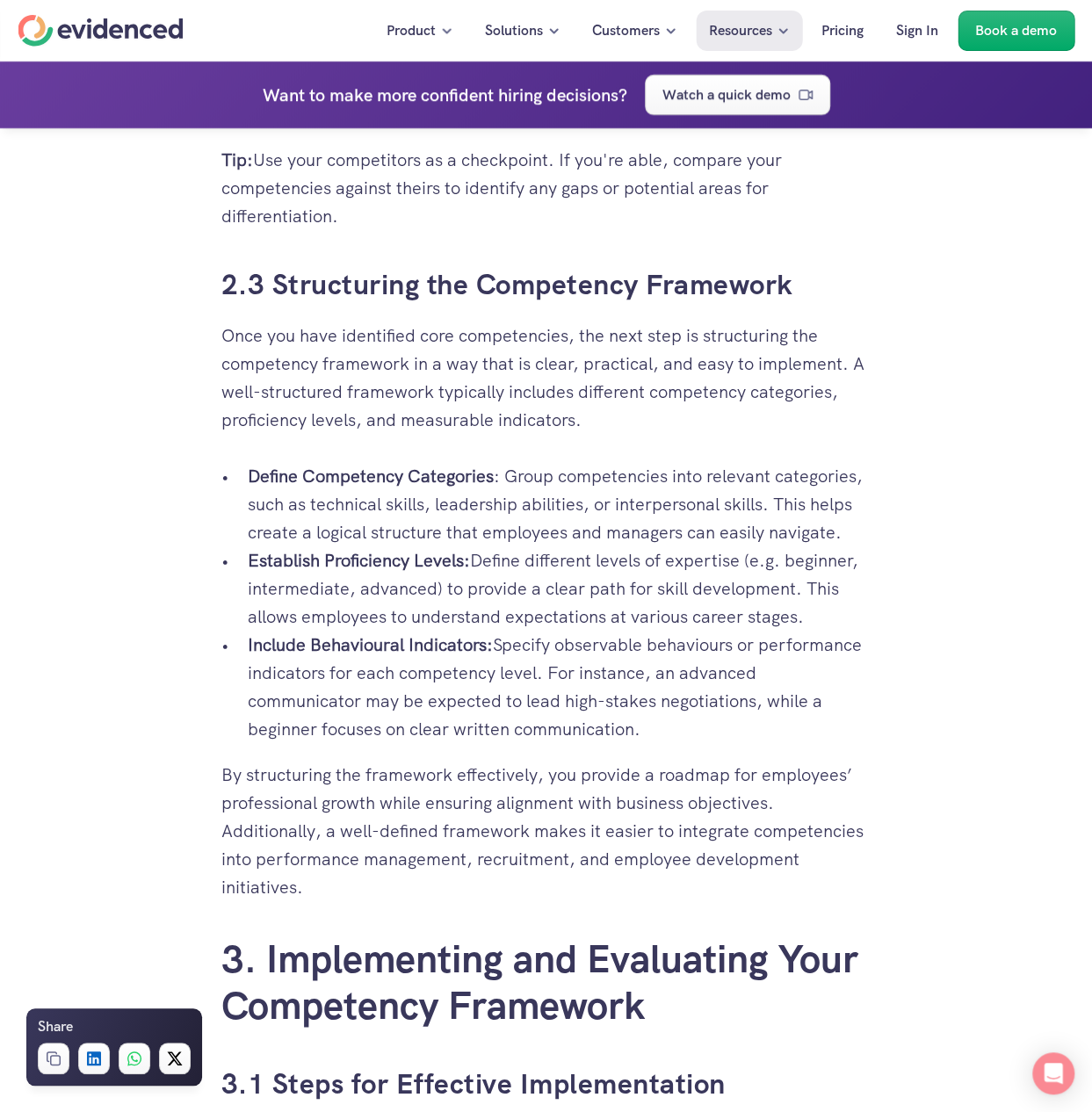
drag, startPoint x: 309, startPoint y: 374, endPoint x: 812, endPoint y: 374, distance: 503.0
click at [812, 374] on p "Once you have identified core competencies, the next step is structuring the co…" at bounding box center [546, 377] width 650 height 112
drag, startPoint x: 556, startPoint y: 450, endPoint x: 837, endPoint y: 446, distance: 281.0
click at [837, 462] on p "Define Competency Categories : Group competencies into relevant categories, suc…" at bounding box center [560, 504] width 624 height 84
drag, startPoint x: 421, startPoint y: 480, endPoint x: 817, endPoint y: 501, distance: 396.6
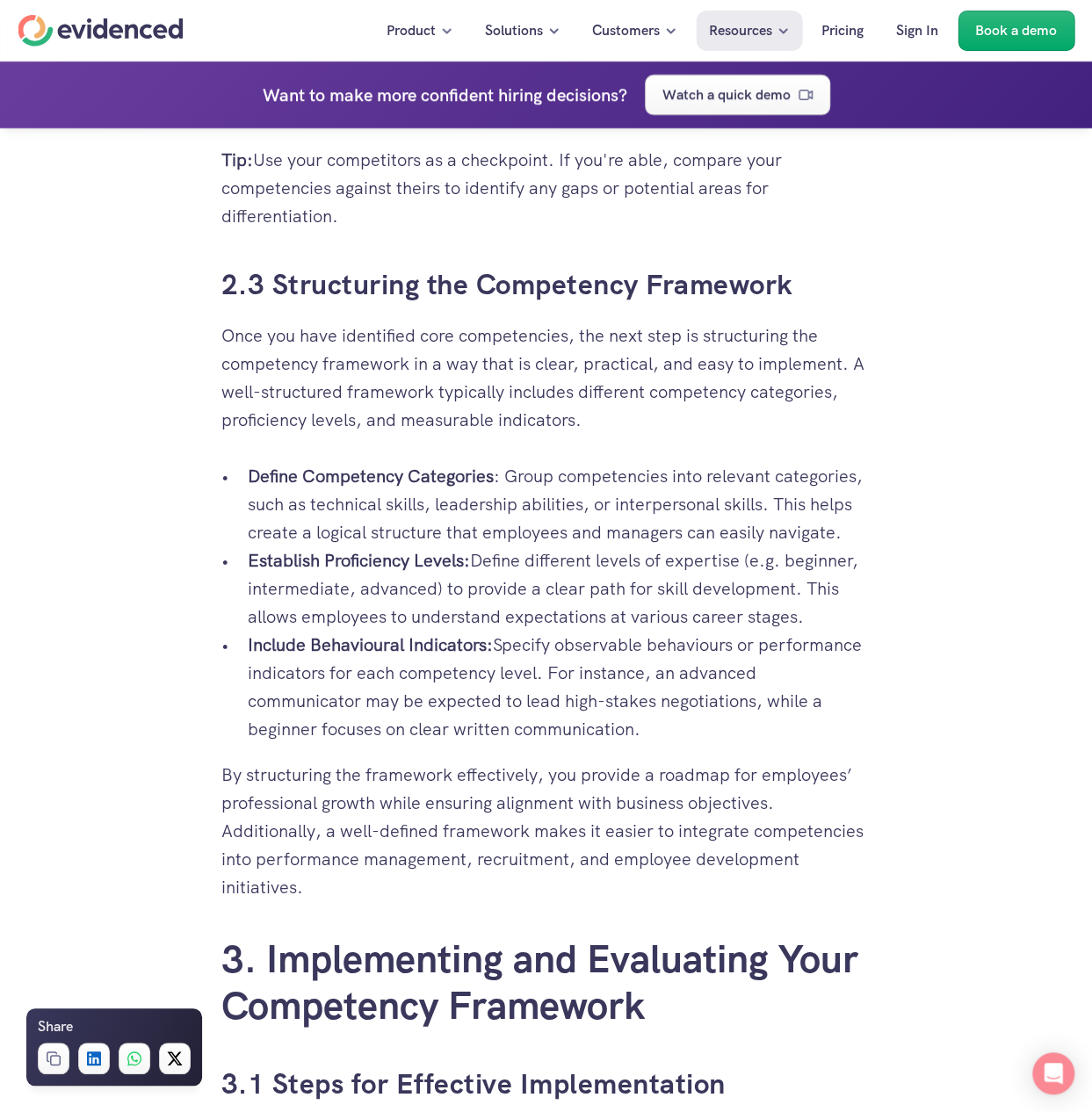
click at [811, 502] on p "Define Competency Categories : Group competencies into relevant categories, suc…" at bounding box center [560, 504] width 624 height 84
click at [827, 501] on p "Define Competency Categories : Group competencies into relevant categories, suc…" at bounding box center [560, 504] width 624 height 84
drag, startPoint x: 259, startPoint y: 538, endPoint x: 456, endPoint y: 538, distance: 197.0
click at [455, 549] on strong "Establish Proficiency Levels:" at bounding box center [358, 560] width 222 height 23
drag, startPoint x: 502, startPoint y: 538, endPoint x: 748, endPoint y: 538, distance: 246.0
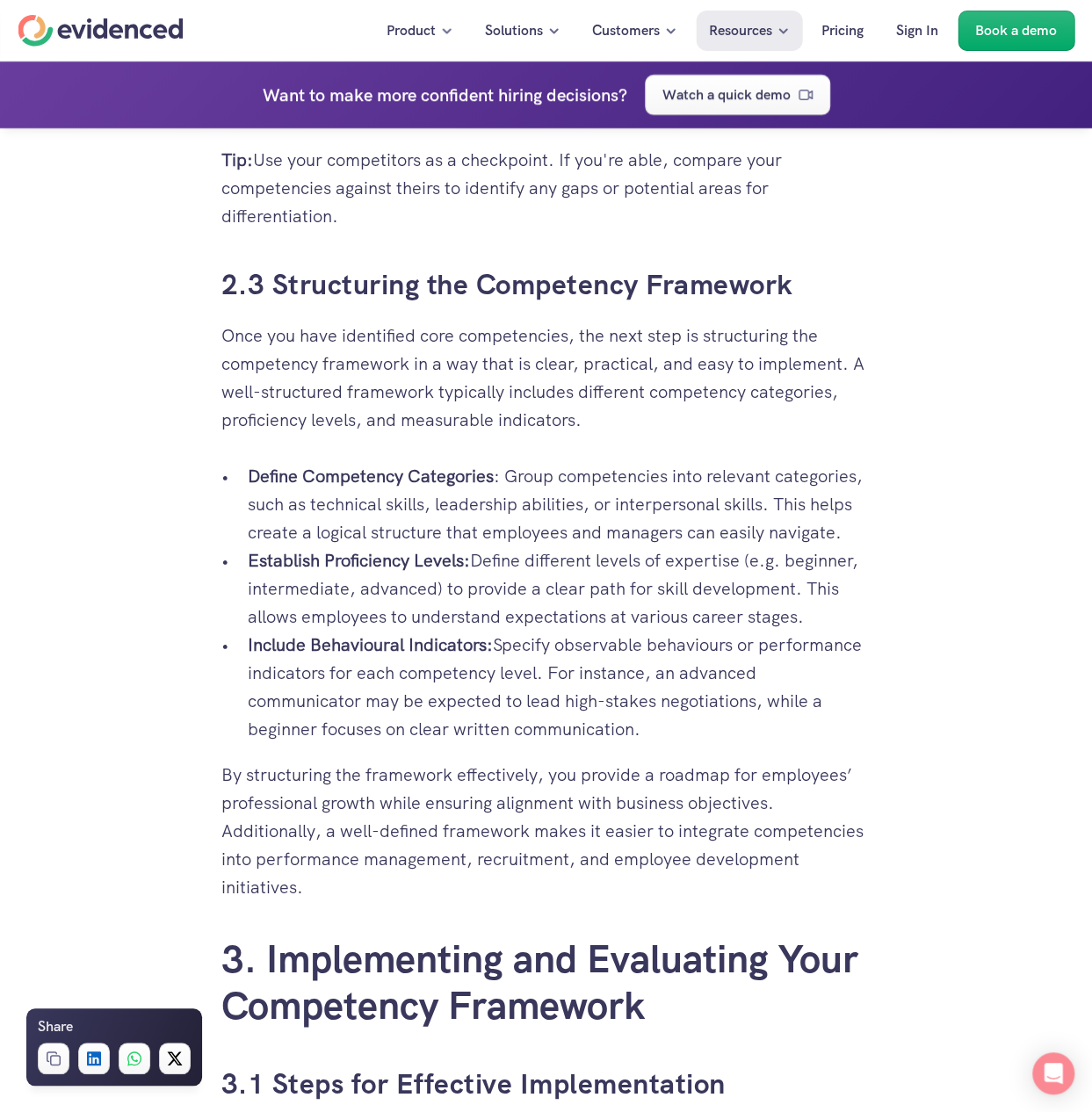
click at [748, 546] on p "Establish Proficiency Levels: Define different levels of expertise (e.g. beginn…" at bounding box center [560, 588] width 624 height 84
drag, startPoint x: 462, startPoint y: 560, endPoint x: 845, endPoint y: 570, distance: 383.1
click at [845, 570] on p "Establish Proficiency Levels: Define different levels of expertise (e.g. beginn…" at bounding box center [560, 588] width 624 height 84
drag, startPoint x: 271, startPoint y: 595, endPoint x: 807, endPoint y: 593, distance: 536.0
click at [807, 593] on p "Establish Proficiency Levels: Define different levels of expertise (e.g. beginn…" at bounding box center [560, 588] width 624 height 84
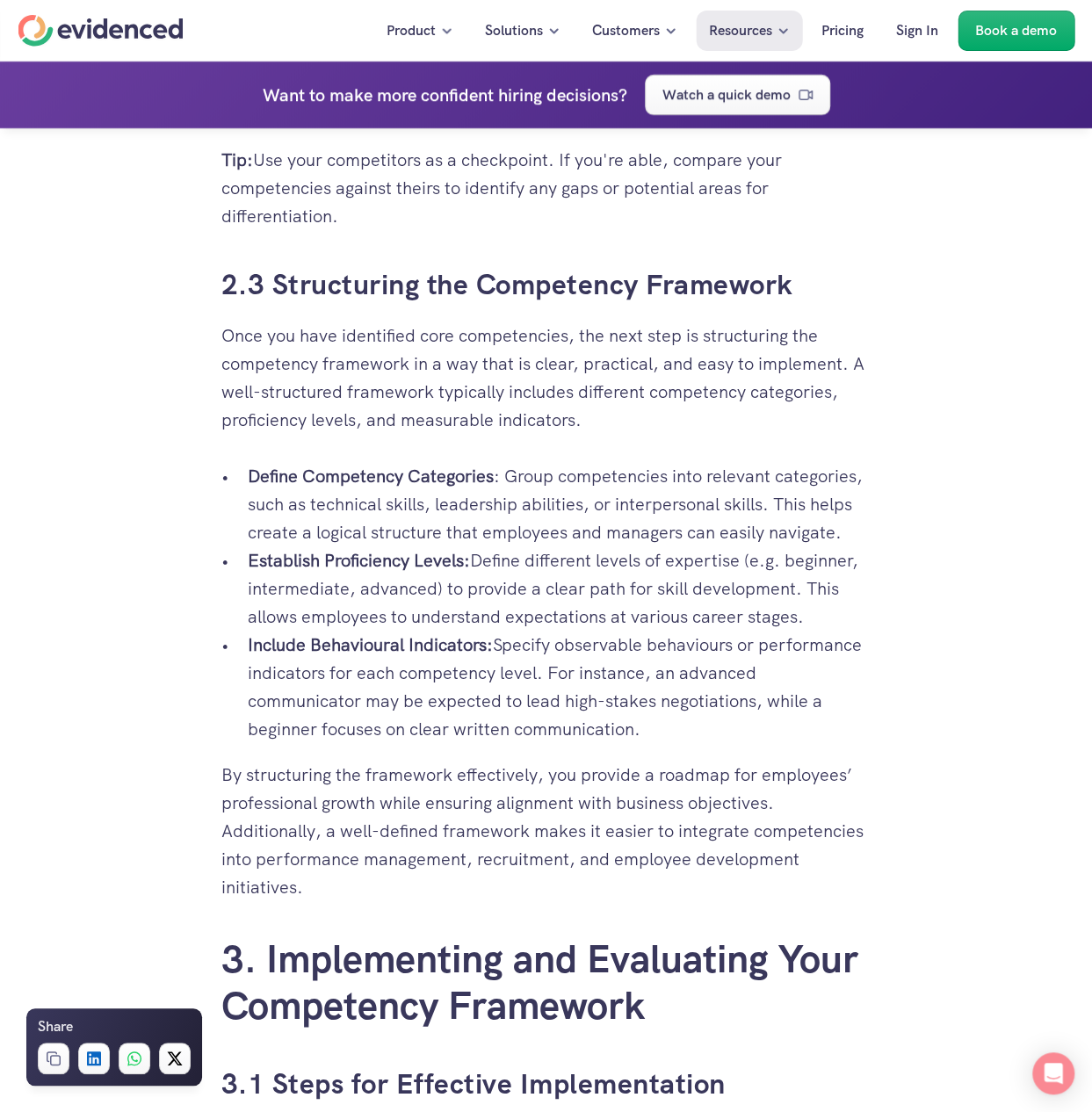
click at [587, 630] on p "Include Behavioural Indicators: Specify observable behaviours or performance in…" at bounding box center [560, 686] width 624 height 112
click at [318, 633] on strong "Include Behavioural Indicators:" at bounding box center [370, 644] width 245 height 23
drag, startPoint x: 295, startPoint y: 621, endPoint x: 859, endPoint y: 617, distance: 564.0
click at [859, 630] on p "Include Behavioural Indicators: Specify observable behaviours or performance in…" at bounding box center [560, 686] width 624 height 112
drag, startPoint x: 293, startPoint y: 647, endPoint x: 752, endPoint y: 649, distance: 459.0
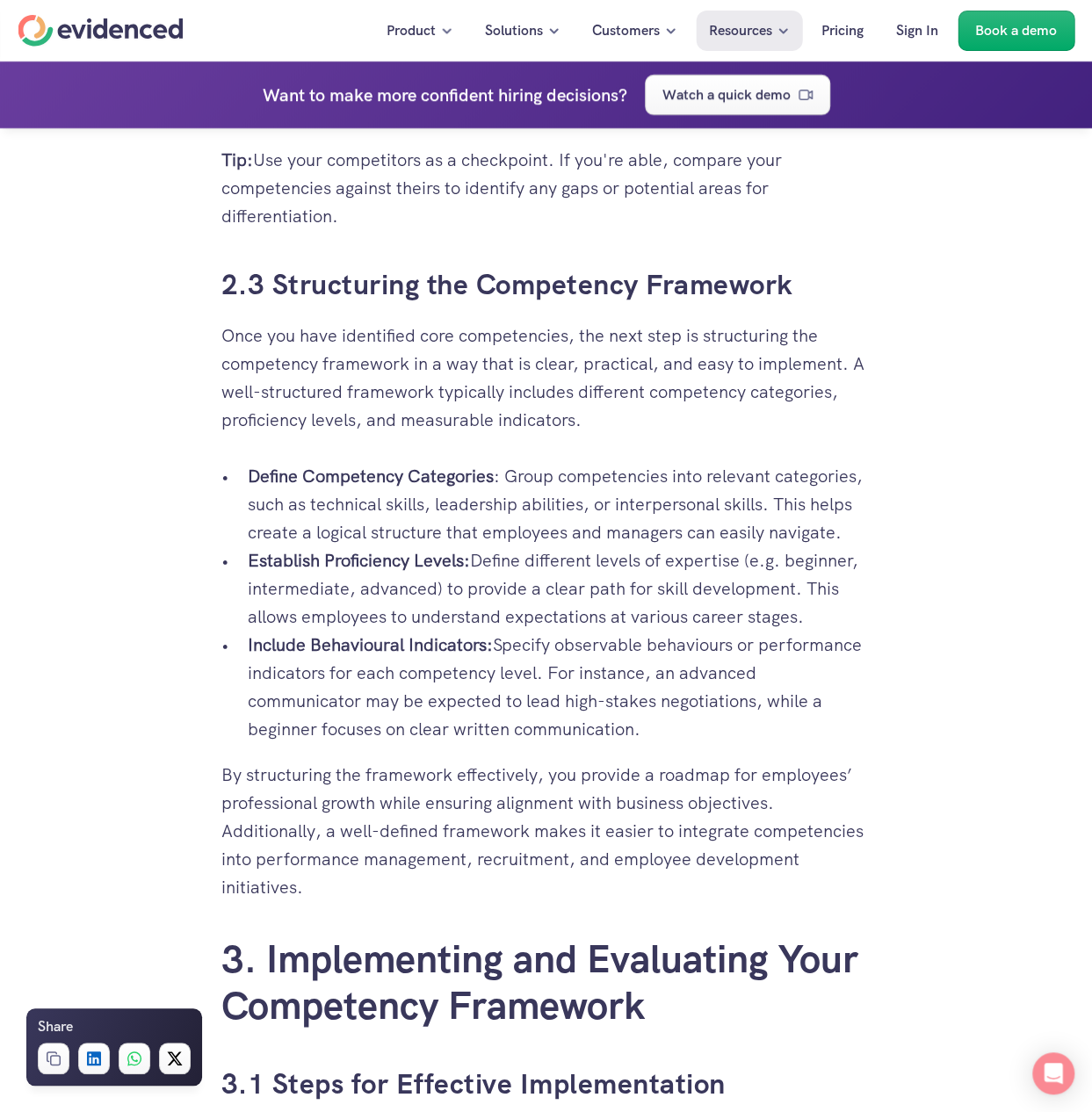
click at [752, 649] on p "Include Behavioural Indicators: Specify observable behaviours or performance in…" at bounding box center [560, 686] width 624 height 112
drag, startPoint x: 353, startPoint y: 668, endPoint x: 807, endPoint y: 676, distance: 454.1
click at [807, 676] on p "Include Behavioural Indicators: Specify observable behaviours or performance in…" at bounding box center [560, 686] width 624 height 112
drag, startPoint x: 295, startPoint y: 704, endPoint x: 626, endPoint y: 709, distance: 331.0
click at [626, 709] on p "Include Behavioural Indicators: Specify observable behaviours or performance in…" at bounding box center [560, 686] width 624 height 112
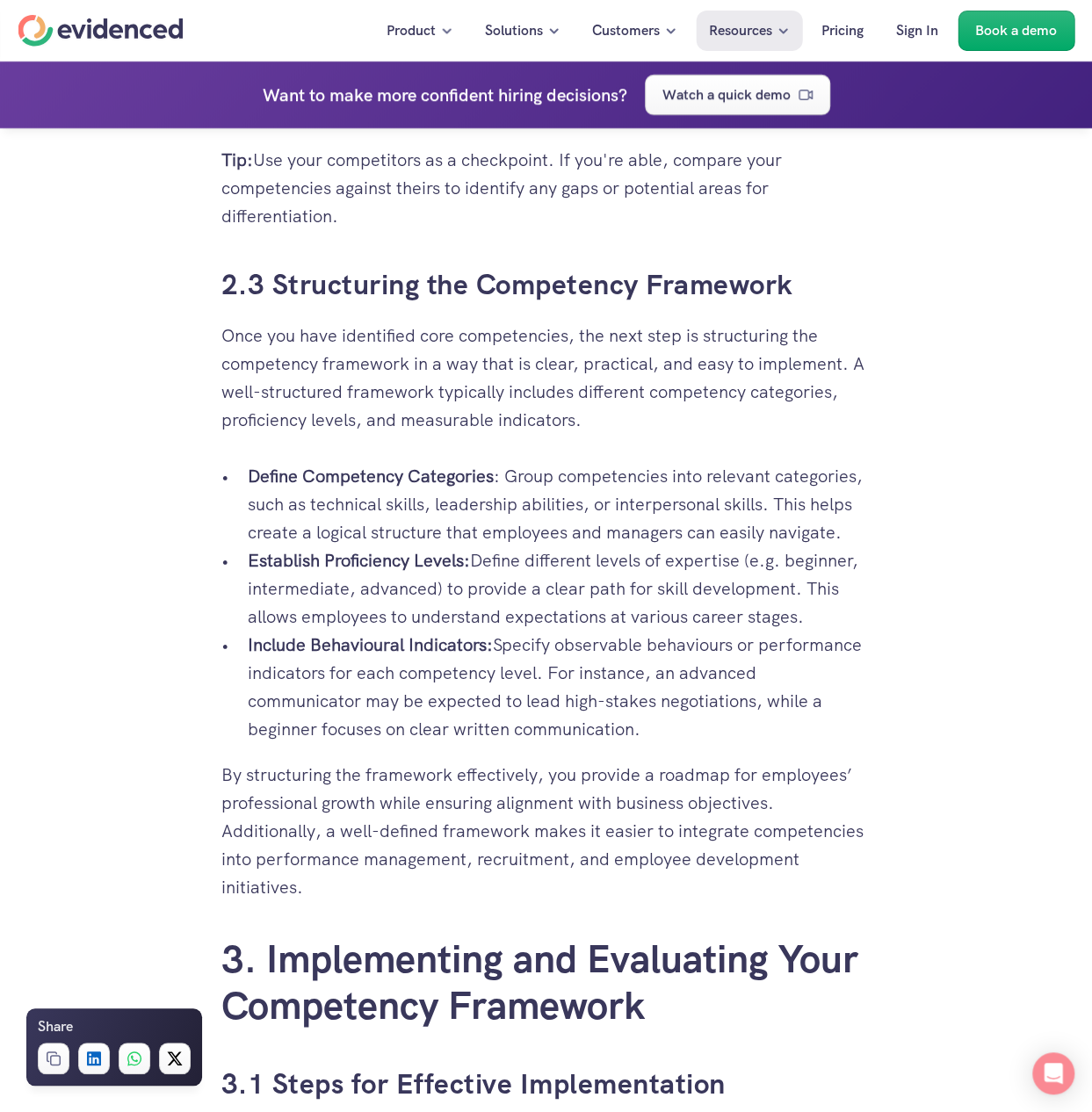
drag, startPoint x: 327, startPoint y: 747, endPoint x: 742, endPoint y: 737, distance: 415.1
click at [742, 760] on p "By structuring the framework effectively, you provide a roadmap for employees’ …" at bounding box center [546, 830] width 650 height 140
drag, startPoint x: 485, startPoint y: 781, endPoint x: 752, endPoint y: 775, distance: 267.1
click at [752, 775] on p "By structuring the framework effectively, you provide a roadmap for employees’ …" at bounding box center [546, 830] width 650 height 140
drag, startPoint x: 264, startPoint y: 806, endPoint x: 761, endPoint y: 834, distance: 497.8
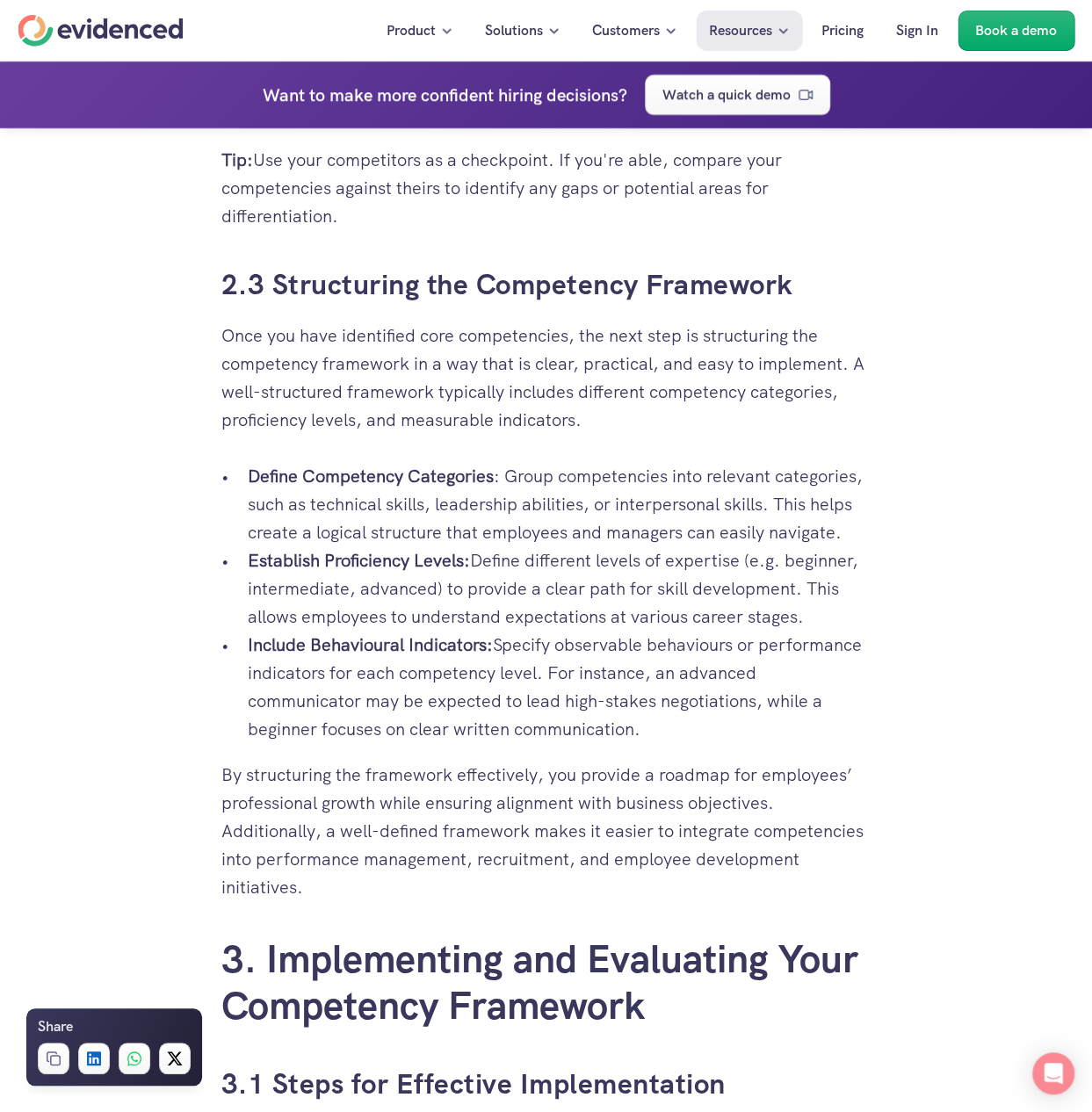
click at [761, 834] on p "By structuring the framework effectively, you provide a roadmap for employees’ …" at bounding box center [546, 830] width 650 height 140
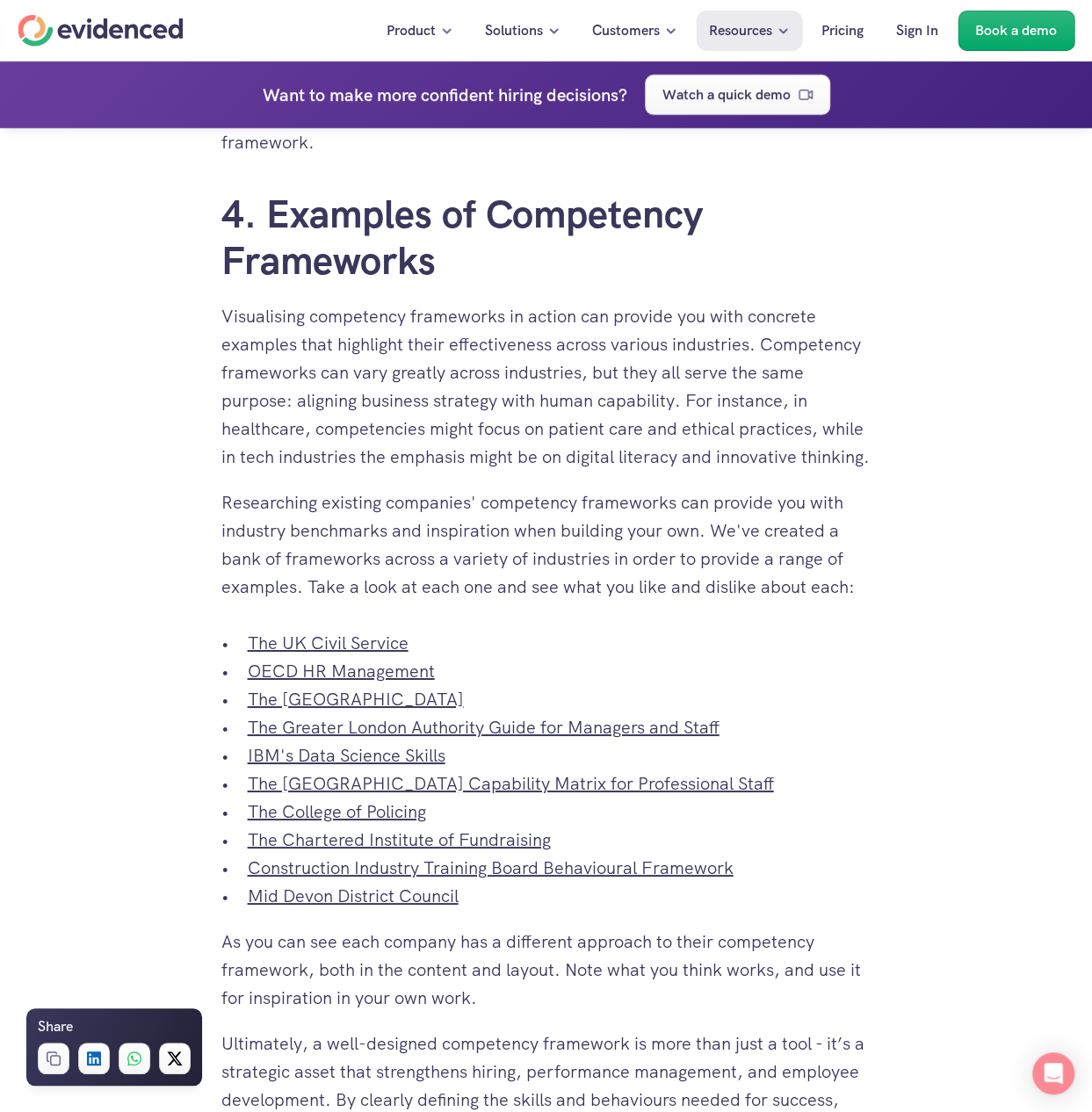
scroll to position [6148, 0]
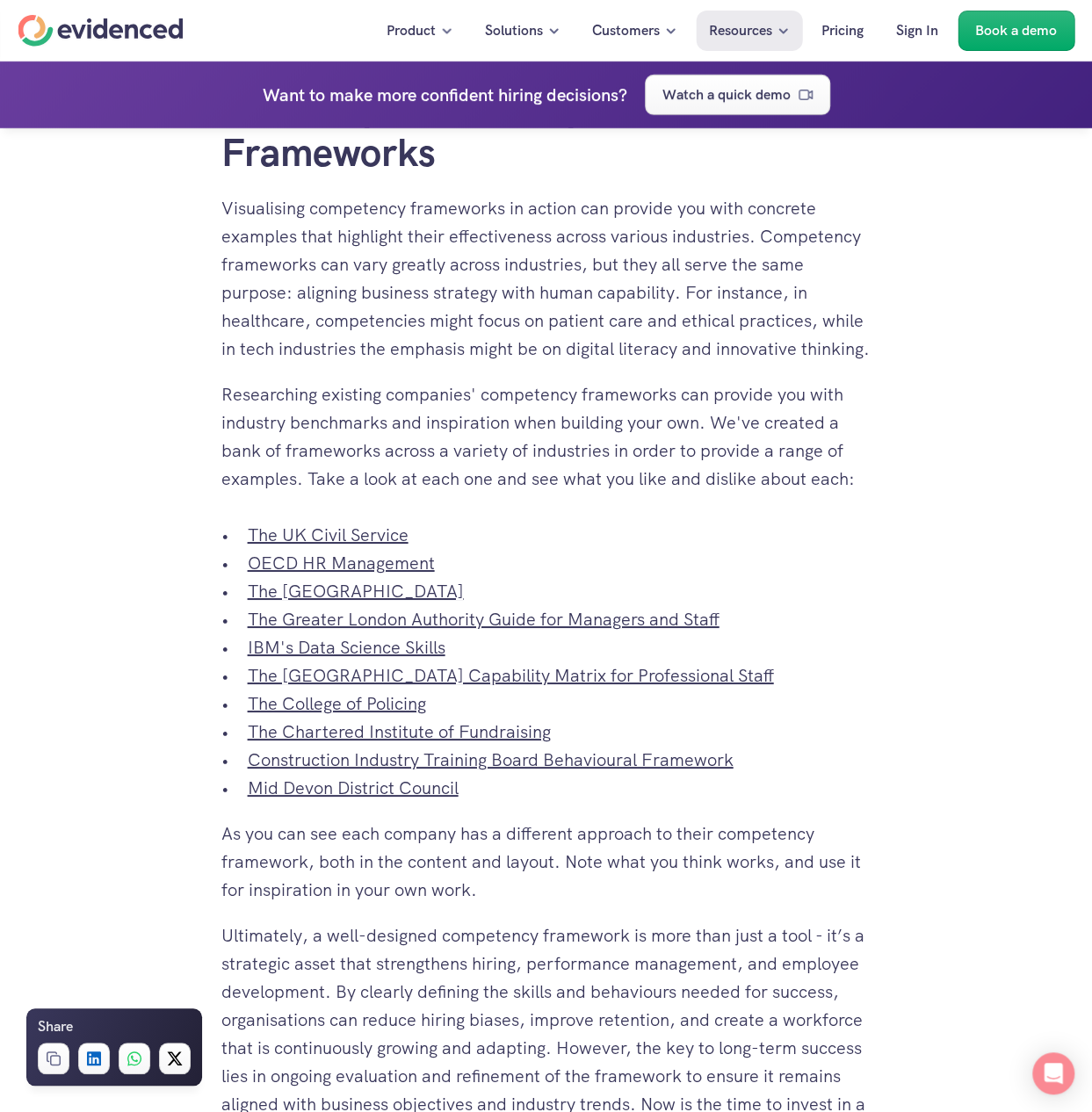
drag, startPoint x: 383, startPoint y: 273, endPoint x: 835, endPoint y: 287, distance: 452.2
click at [835, 287] on p "Visualising competency frameworks in action can provide you with concrete examp…" at bounding box center [546, 278] width 650 height 169
click at [290, 325] on p "Visualising competency frameworks in action can provide you with concrete examp…" at bounding box center [546, 278] width 650 height 169
drag, startPoint x: 297, startPoint y: 323, endPoint x: 730, endPoint y: 364, distance: 434.9
click at [730, 363] on p "Visualising competency frameworks in action can provide you with concrete examp…" at bounding box center [546, 278] width 650 height 169
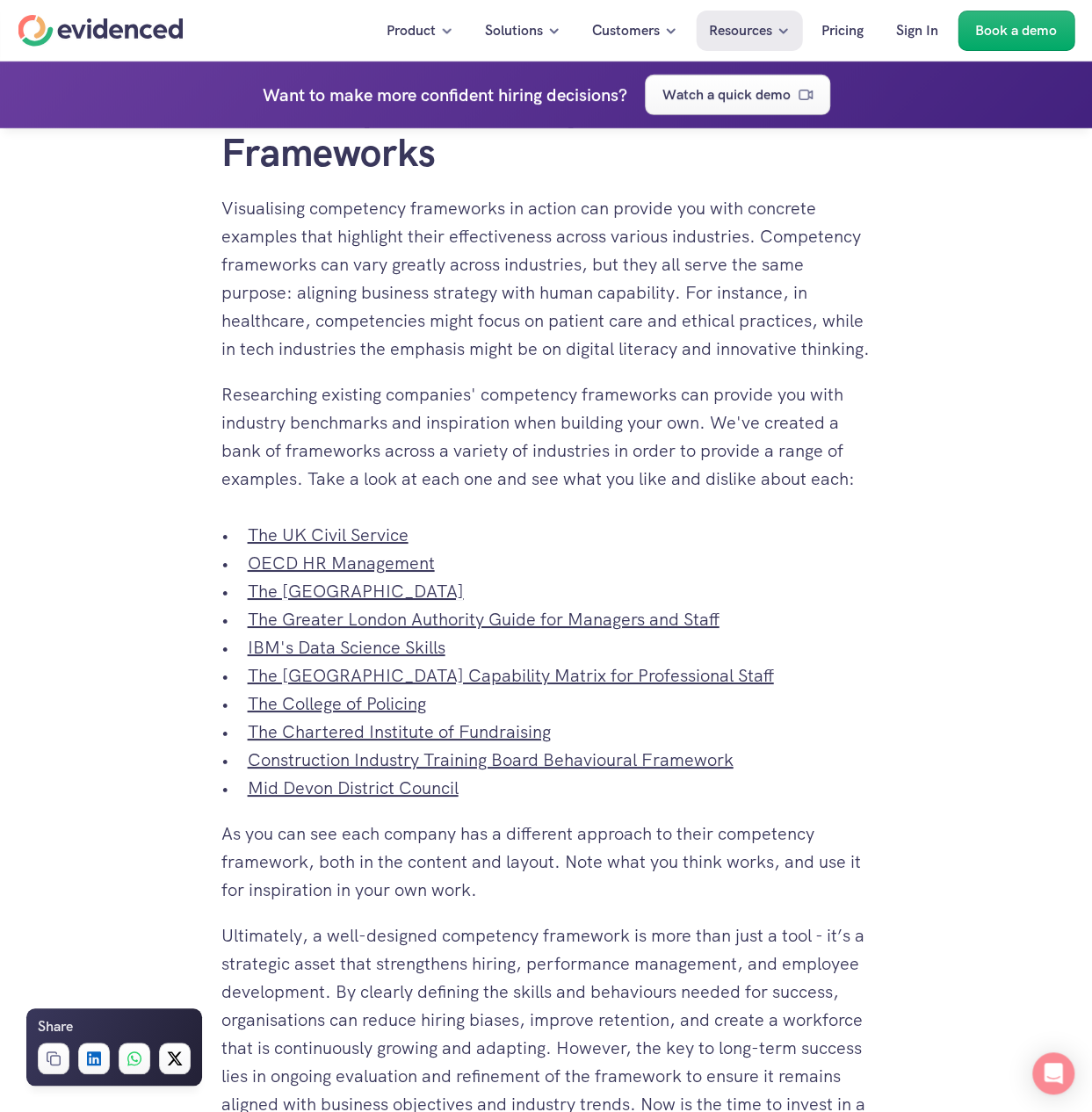
drag, startPoint x: 237, startPoint y: 447, endPoint x: 837, endPoint y: 484, distance: 601.1
click at [837, 484] on p "Researching existing companies' competency frameworks can provide you with indu…" at bounding box center [546, 436] width 650 height 112
drag, startPoint x: 288, startPoint y: 517, endPoint x: 845, endPoint y: 540, distance: 557.5
click at [845, 493] on p "Researching existing companies' competency frameworks can provide you with indu…" at bounding box center [546, 436] width 650 height 112
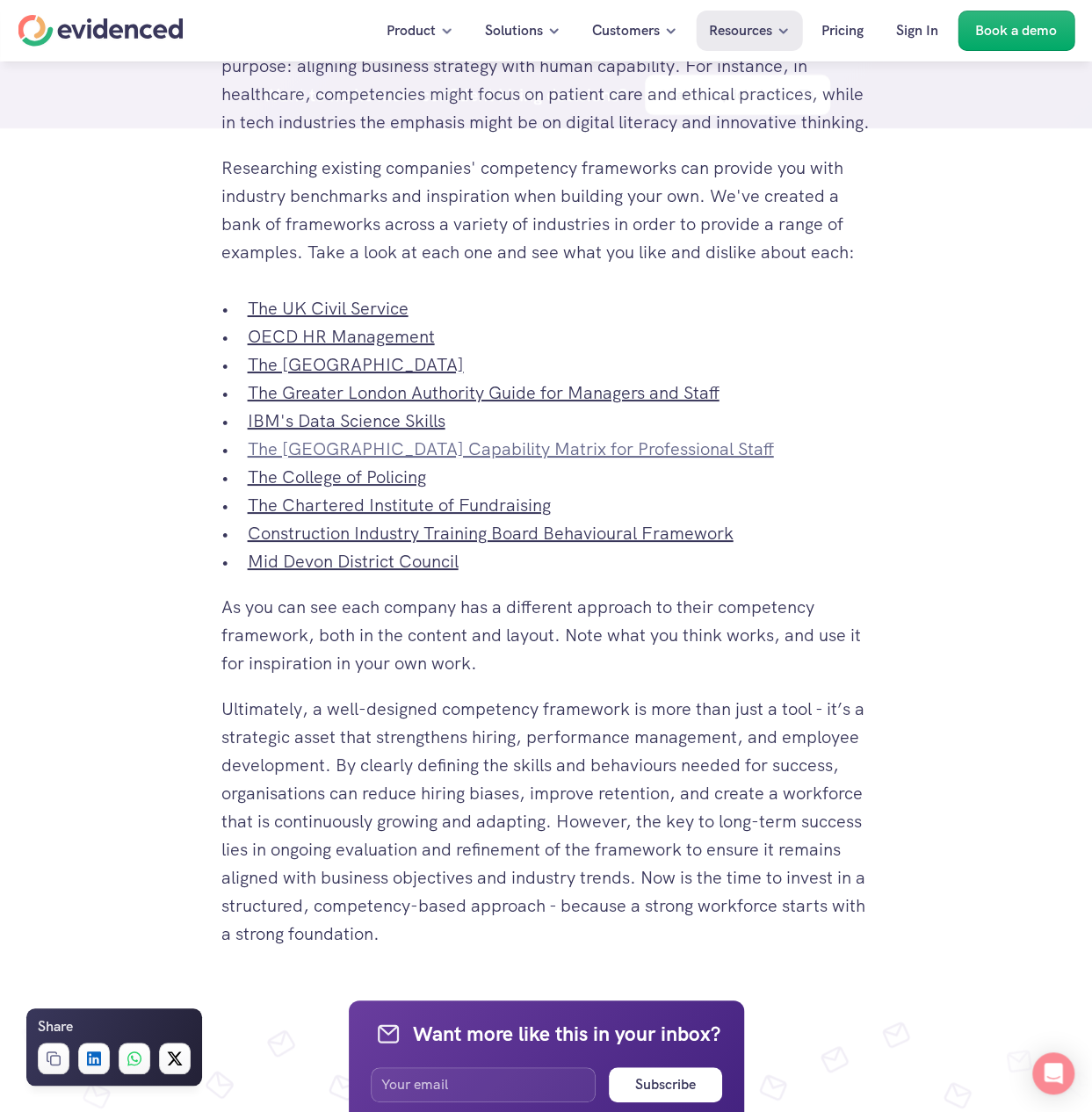
scroll to position [6411, 0]
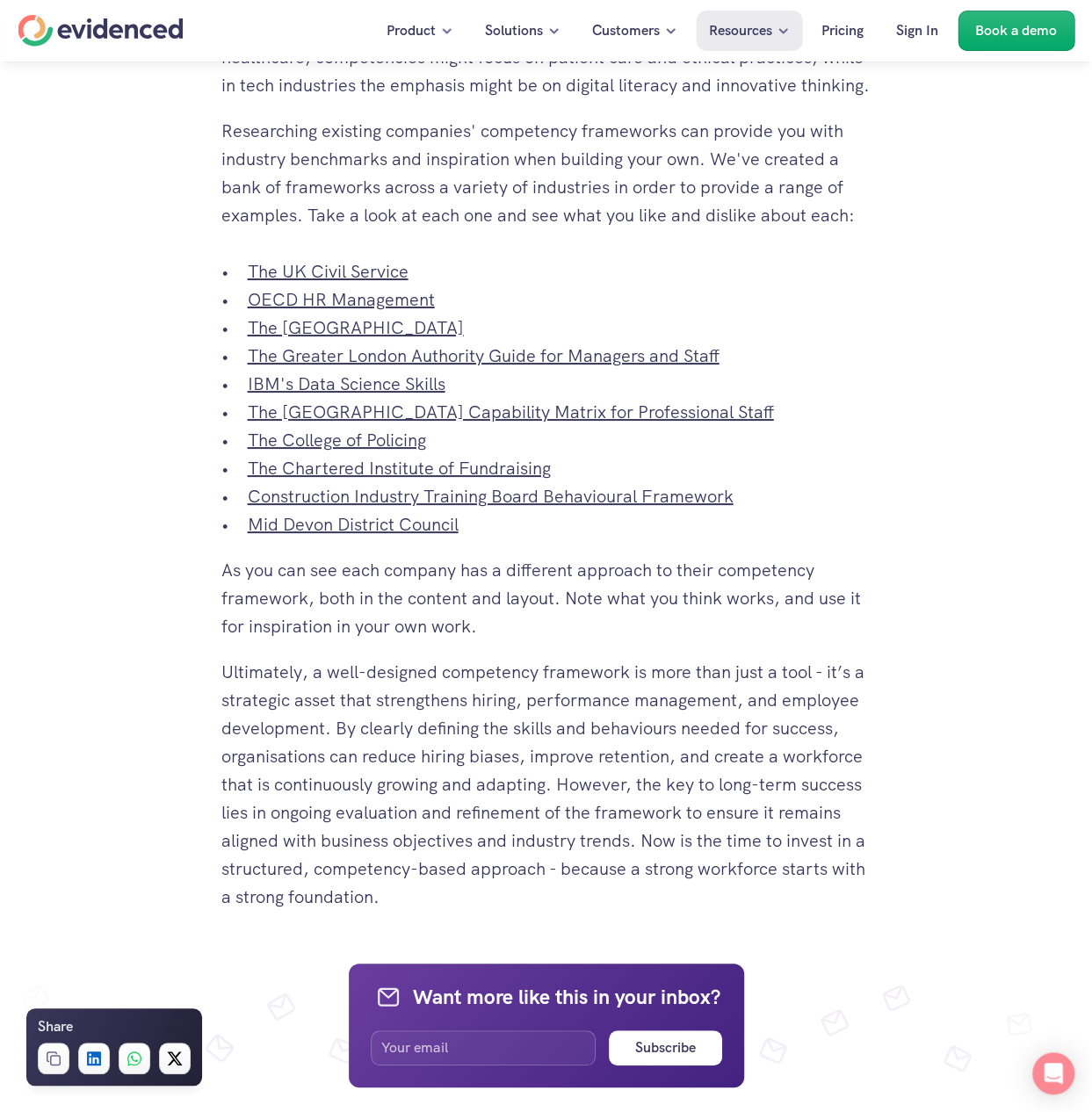
drag, startPoint x: 321, startPoint y: 627, endPoint x: 673, endPoint y: 640, distance: 352.2
click at [673, 640] on p "As you can see each company has a different approach to their competency framew…" at bounding box center [546, 598] width 650 height 84
drag, startPoint x: 254, startPoint y: 723, endPoint x: 815, endPoint y: 912, distance: 592.0
click at [815, 911] on p "Ultimately, a well-designed competency framework is more than just a tool - it’…" at bounding box center [546, 784] width 650 height 252
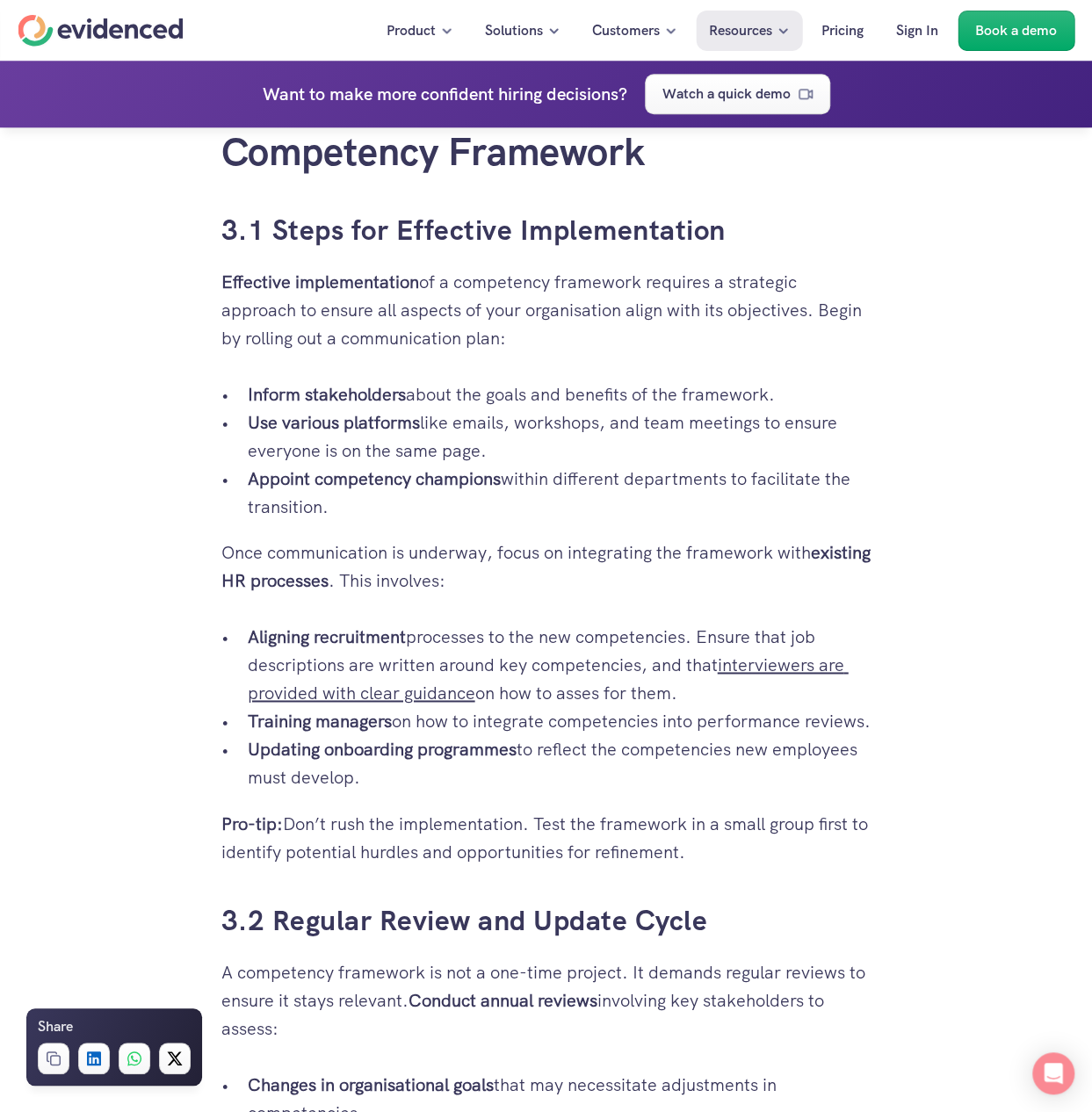
scroll to position [3951, 0]
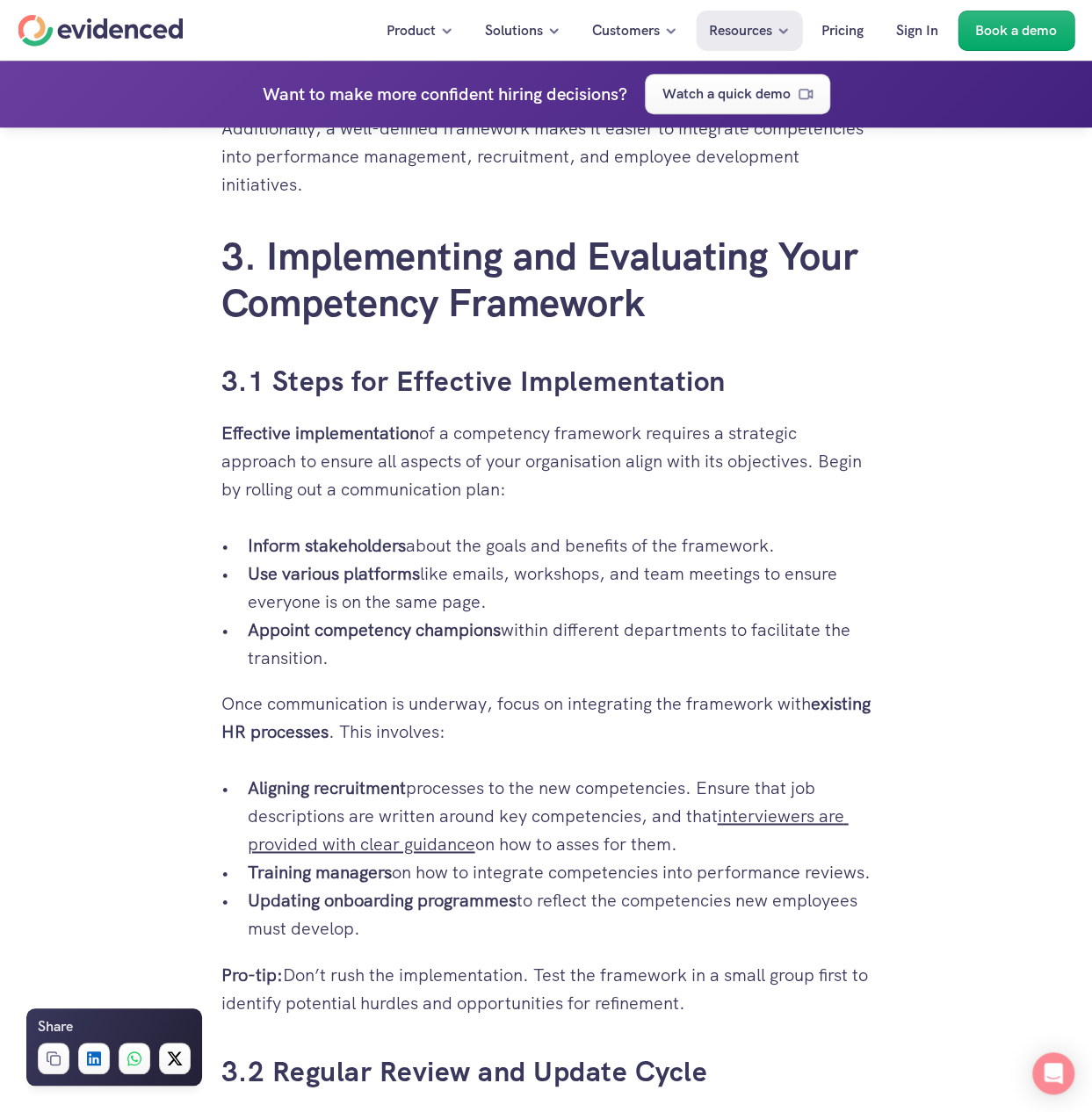
click at [535, 489] on div "Misaligned skill sets, inconsistent performance appraisals, and too much relian…" at bounding box center [546, 169] width 650 height 6398
